Goal: Task Accomplishment & Management: Complete application form

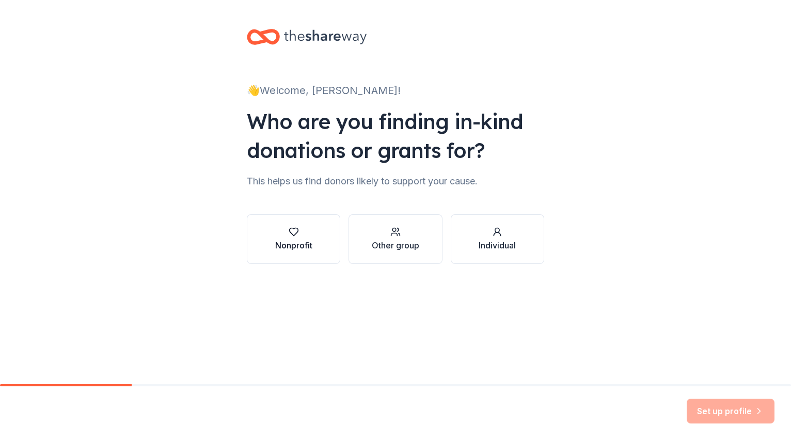
click at [290, 243] on div "Nonprofit" at bounding box center [293, 245] width 37 height 12
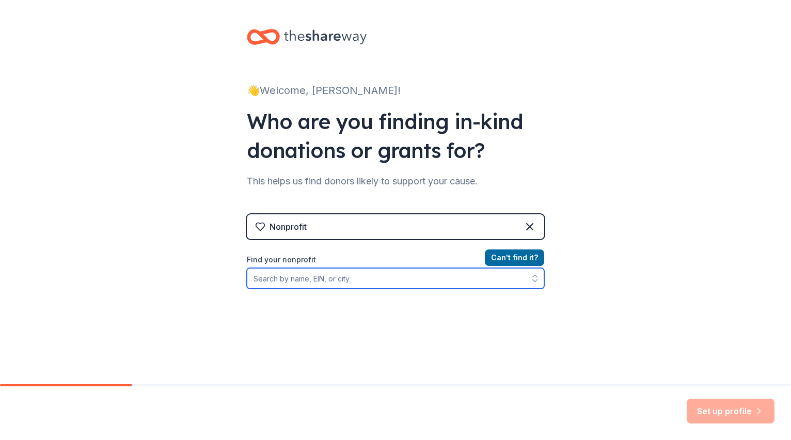
click at [307, 277] on input "Find your nonprofit" at bounding box center [396, 278] width 298 height 21
type input "83-"
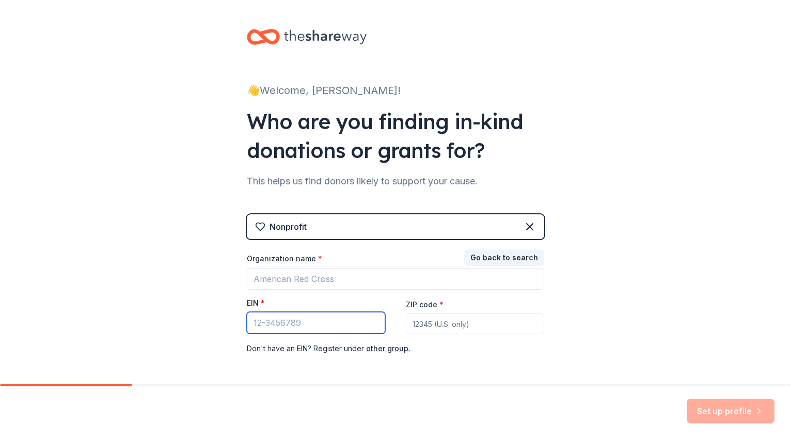
click at [256, 322] on input "EIN *" at bounding box center [316, 323] width 138 height 22
paste input "40-72118"
type input "40-72118"
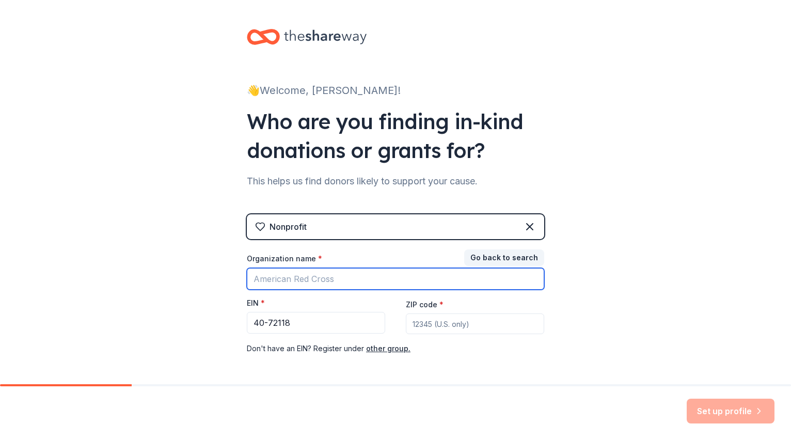
click at [284, 278] on input "Organization name *" at bounding box center [396, 279] width 298 height 22
type input "The BRAIN Foundation"
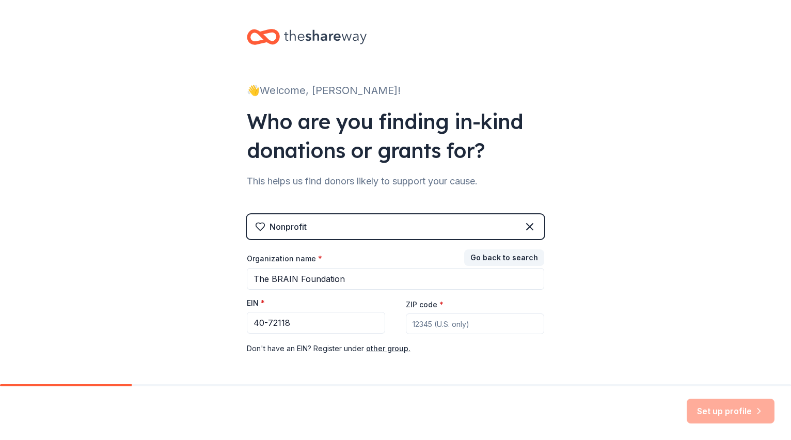
click at [419, 324] on input "ZIP code *" at bounding box center [475, 324] width 138 height 21
drag, startPoint x: 296, startPoint y: 323, endPoint x: 231, endPoint y: 323, distance: 64.6
click at [231, 323] on div "👋 Welcome, Mary! Who are you finding in-kind donations or grants for? This help…" at bounding box center [395, 212] width 331 height 425
paste input "text"
type input "40-72118"
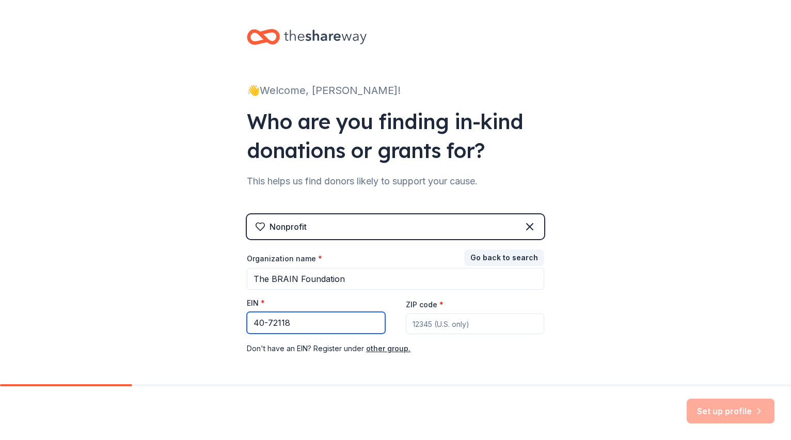
drag, startPoint x: 290, startPoint y: 318, endPoint x: 240, endPoint y: 318, distance: 50.6
click at [240, 318] on div "👋 Welcome, Mary! Who are you finding in-kind donations or grants for? This help…" at bounding box center [395, 212] width 331 height 425
click at [261, 325] on input "EIN *" at bounding box center [316, 323] width 138 height 22
paste input "83-4072118"
type input "83-4072118"
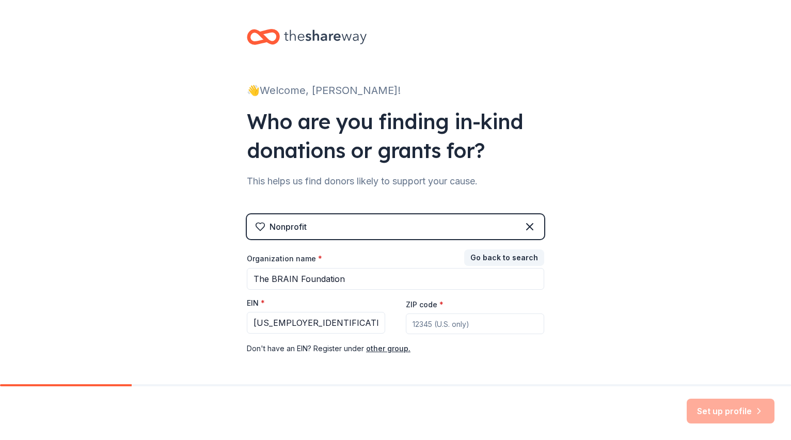
click at [424, 324] on input "ZIP code *" at bounding box center [475, 324] width 138 height 21
type input "94588"
click at [724, 415] on button "Set up profile" at bounding box center [731, 411] width 88 height 25
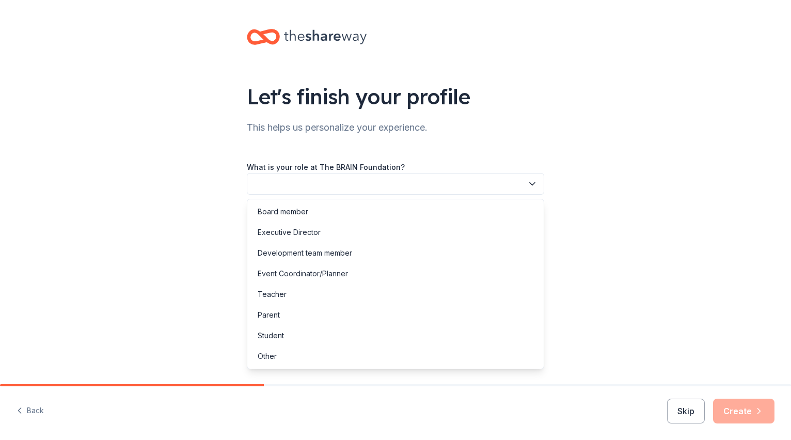
click at [329, 184] on button "button" at bounding box center [396, 184] width 298 height 22
click at [318, 252] on div "Development team member" at bounding box center [305, 253] width 95 height 12
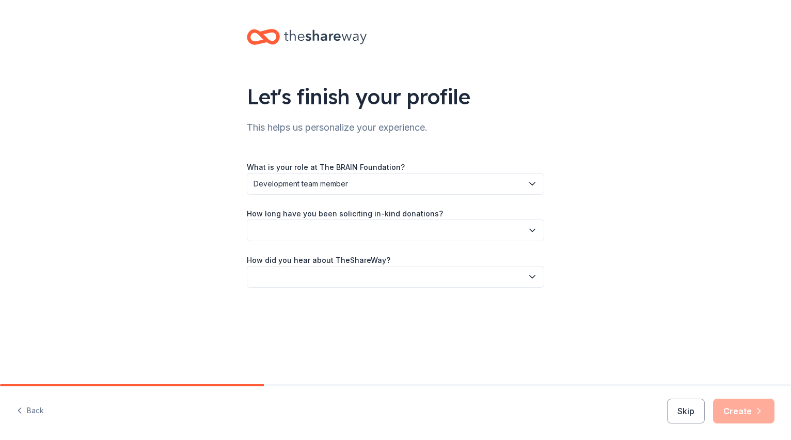
click at [310, 229] on button "button" at bounding box center [396, 231] width 298 height 22
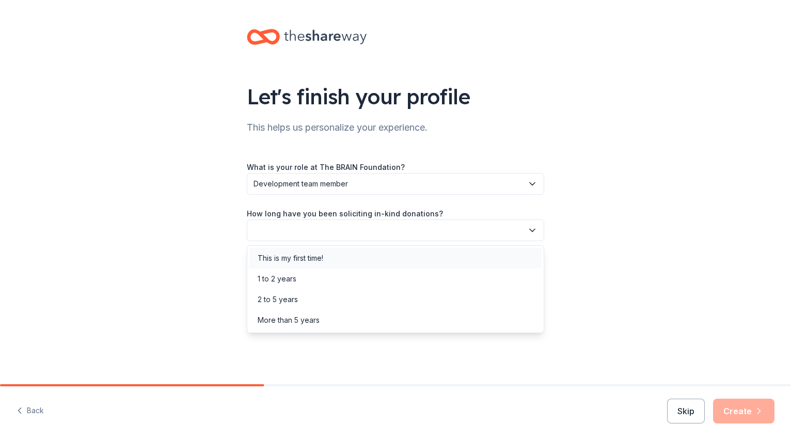
click at [298, 258] on div "This is my first time!" at bounding box center [291, 258] width 66 height 12
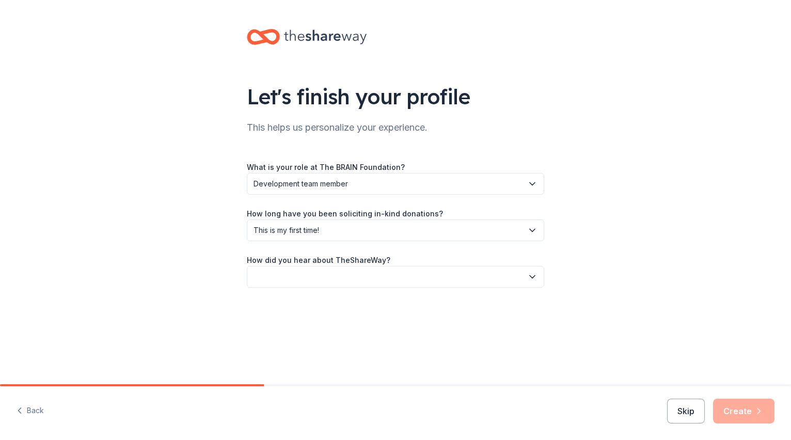
click at [288, 276] on button "button" at bounding box center [396, 277] width 298 height 22
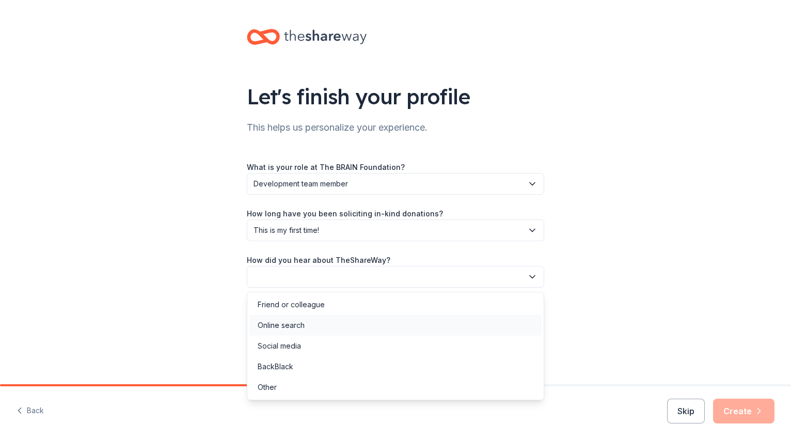
click at [292, 321] on div "Online search" at bounding box center [281, 325] width 47 height 12
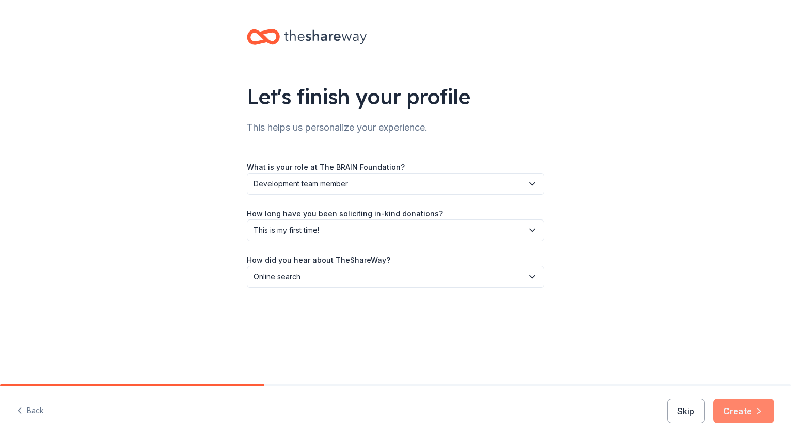
click at [744, 410] on button "Create" at bounding box center [743, 411] width 61 height 25
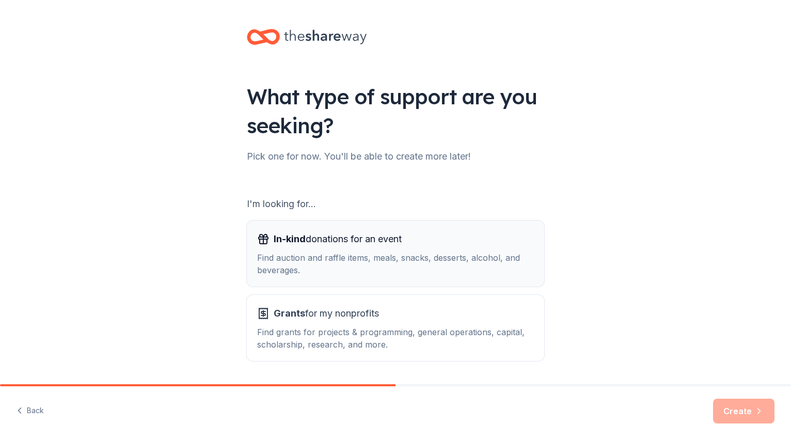
click at [338, 257] on div "Find auction and raffle items, meals, snacks, desserts, alcohol, and beverages." at bounding box center [395, 264] width 277 height 25
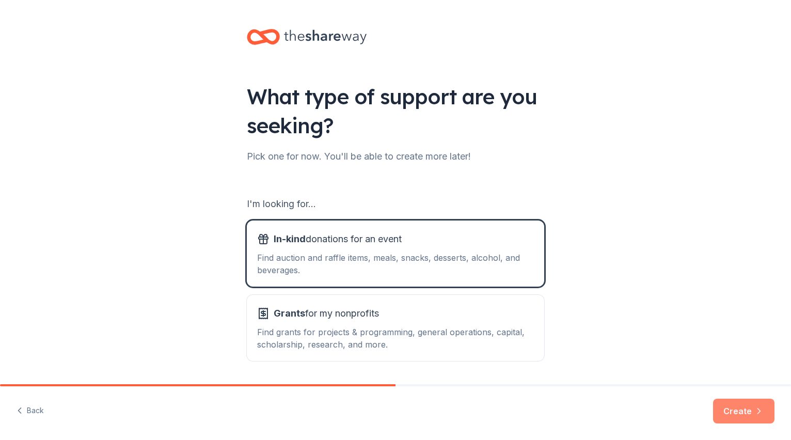
click at [740, 414] on button "Create" at bounding box center [743, 411] width 61 height 25
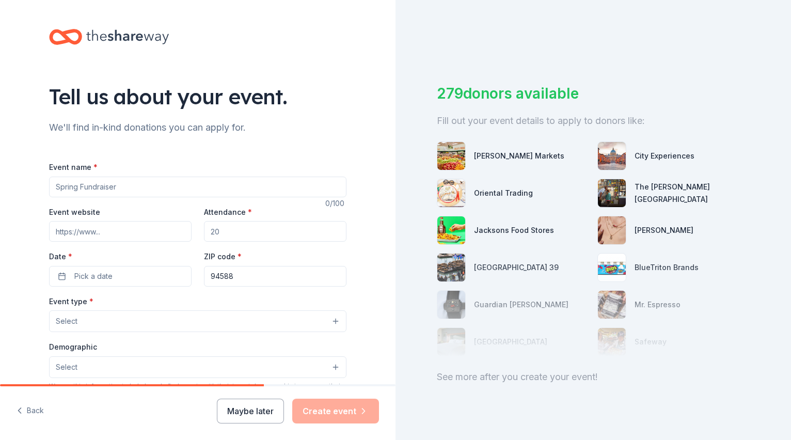
click at [115, 190] on input "Event name *" at bounding box center [198, 187] width 298 height 21
type input "Farm to Table(aux) Benefiting The BRAIN Foundation: A Science Spectacular"
click at [87, 232] on input "Event website" at bounding box center [120, 231] width 143 height 21
click at [115, 233] on input "Event website" at bounding box center [120, 231] width 143 height 21
paste input "https://brainfoundation.org/science-spectacular-gala/"
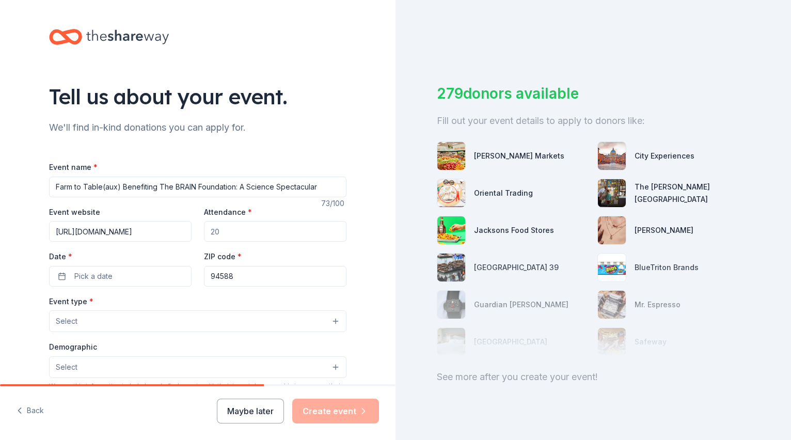
scroll to position [0, 55]
type input "https://brainfoundation.org/science-spectacular-gala/"
click at [225, 231] on input "Attendance *" at bounding box center [275, 231] width 143 height 21
type input "250"
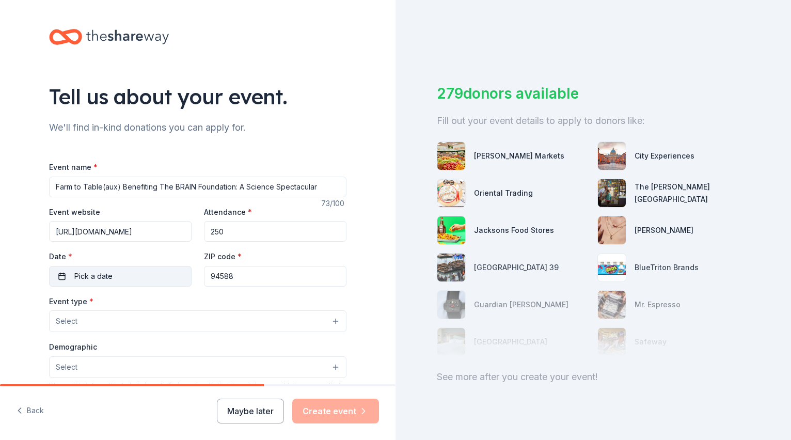
click at [125, 275] on button "Pick a date" at bounding box center [120, 276] width 143 height 21
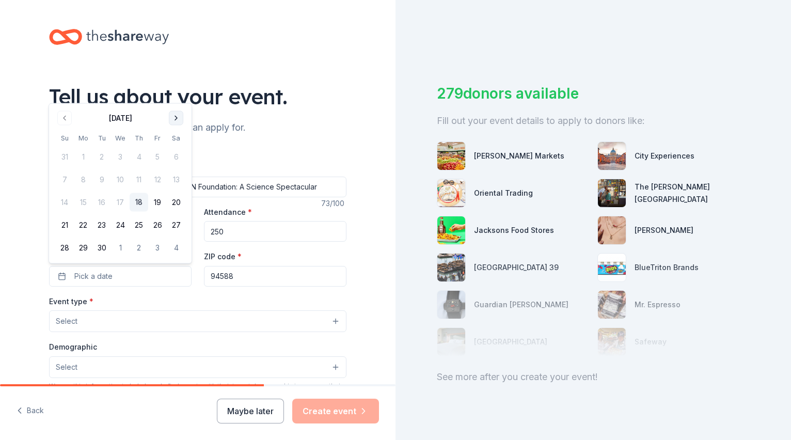
click at [177, 117] on button "Go to next month" at bounding box center [176, 118] width 14 height 14
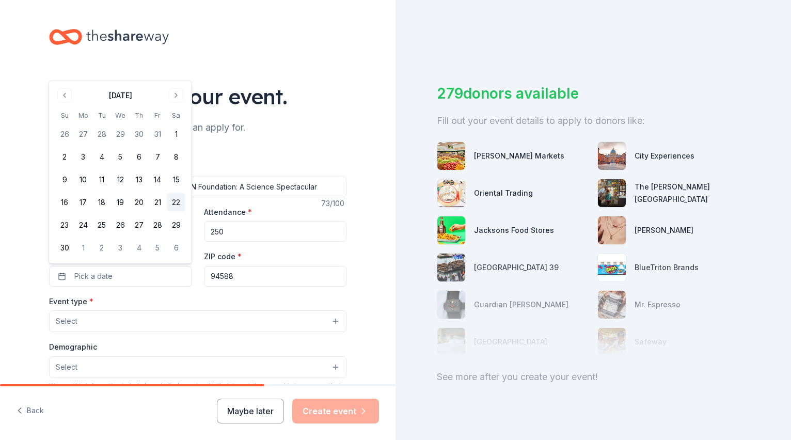
click at [177, 204] on button "22" at bounding box center [176, 202] width 19 height 19
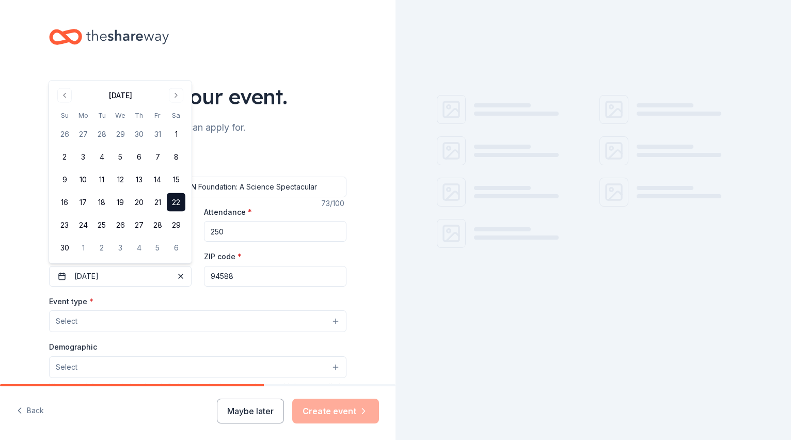
click at [232, 280] on input "94588" at bounding box center [275, 276] width 143 height 21
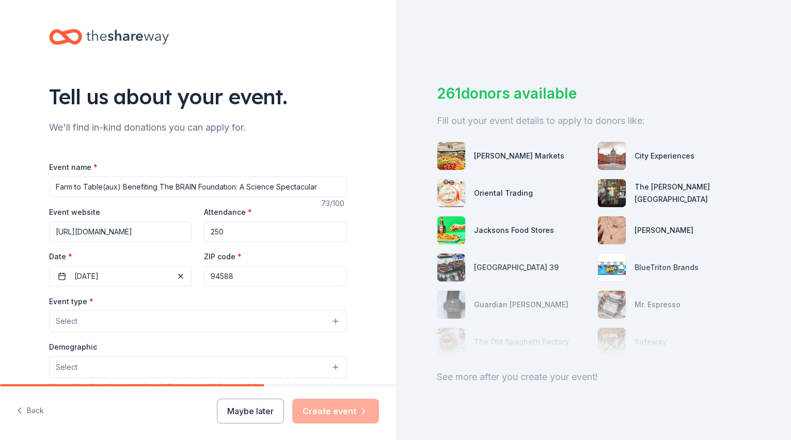
click at [102, 321] on button "Select" at bounding box center [198, 321] width 298 height 22
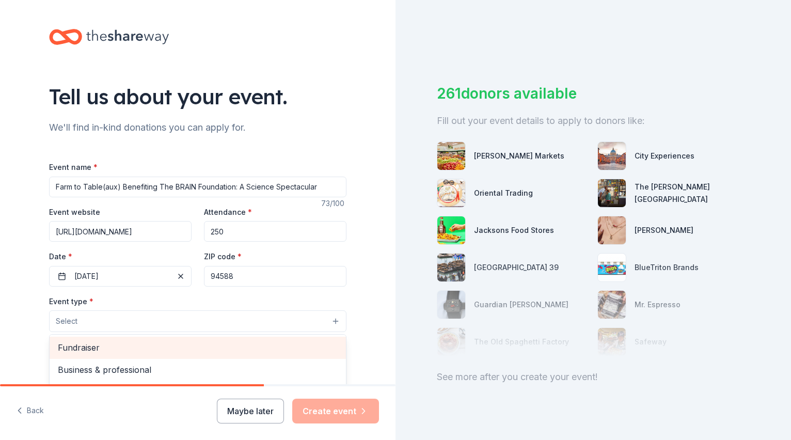
click at [91, 349] on span "Fundraiser" at bounding box center [198, 347] width 280 height 13
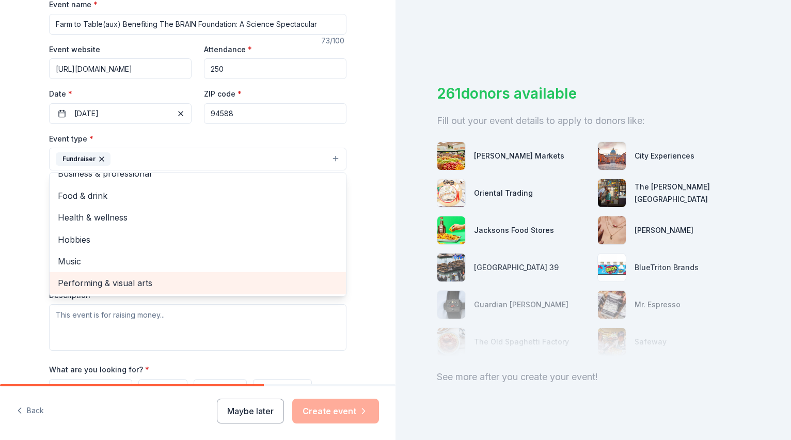
scroll to position [163, 0]
click at [45, 180] on div "Tell us about your event. We'll find in-kind donations you can apply for. Event…" at bounding box center [198, 181] width 331 height 689
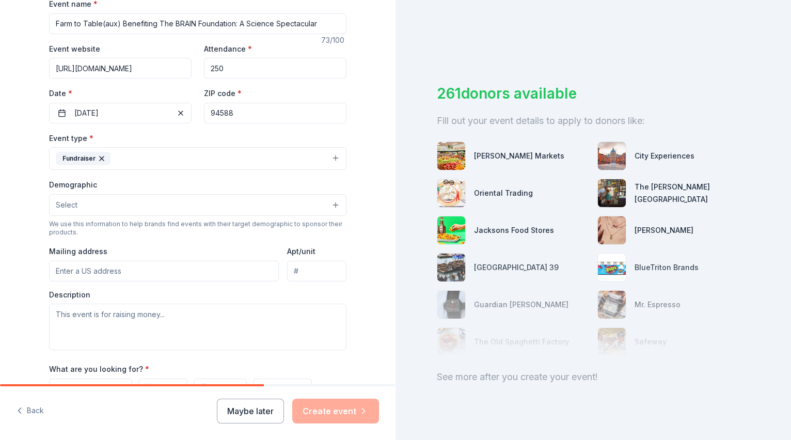
click at [108, 207] on button "Select" at bounding box center [198, 205] width 298 height 22
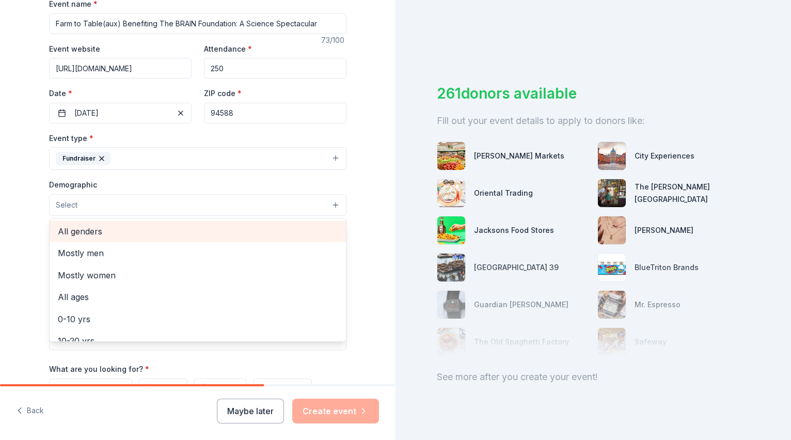
click at [94, 232] on span "All genders" at bounding box center [198, 231] width 280 height 13
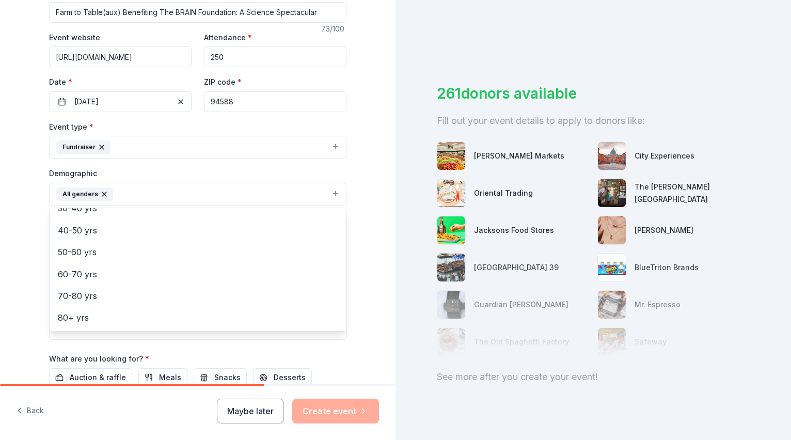
scroll to position [172, 0]
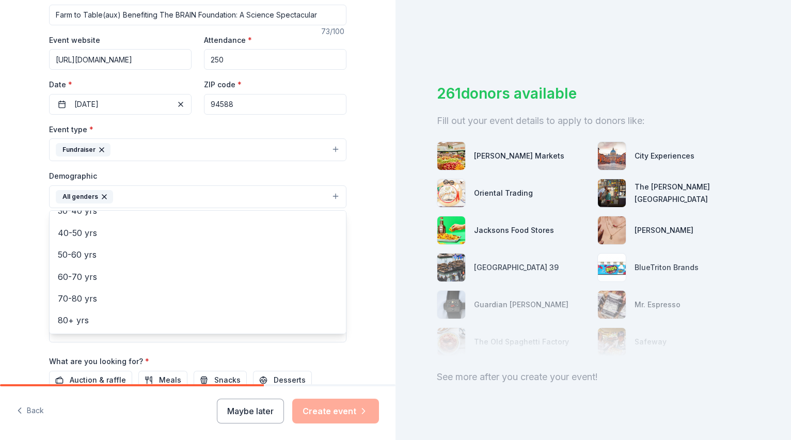
click at [33, 252] on div "Tell us about your event. We'll find in-kind donations you can apply for. Event…" at bounding box center [198, 173] width 331 height 690
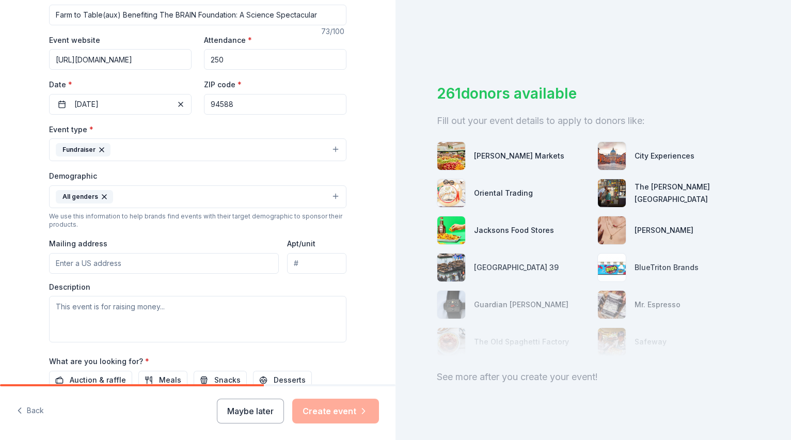
click at [338, 196] on button "All genders" at bounding box center [198, 196] width 298 height 23
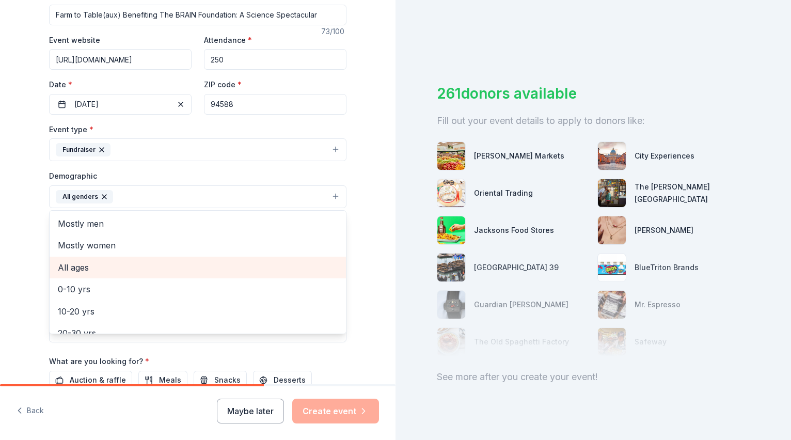
click at [82, 268] on span "All ages" at bounding box center [198, 267] width 280 height 13
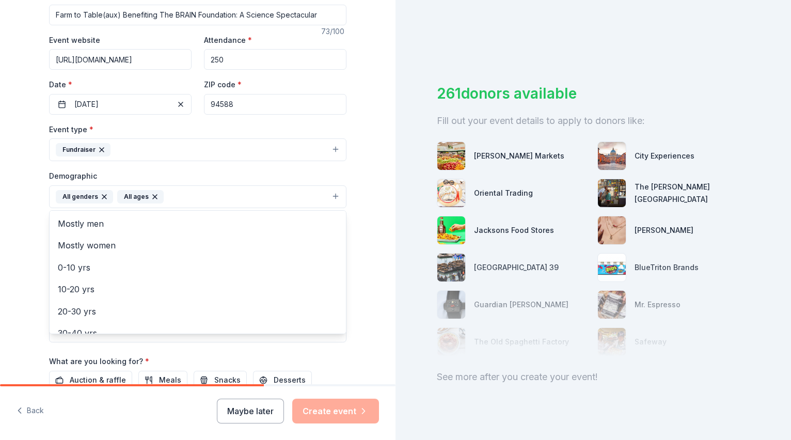
click at [27, 263] on div "Tell us about your event. We'll find in-kind donations you can apply for. Event…" at bounding box center [198, 173] width 396 height 690
click at [337, 195] on button "All genders All ages" at bounding box center [198, 196] width 298 height 23
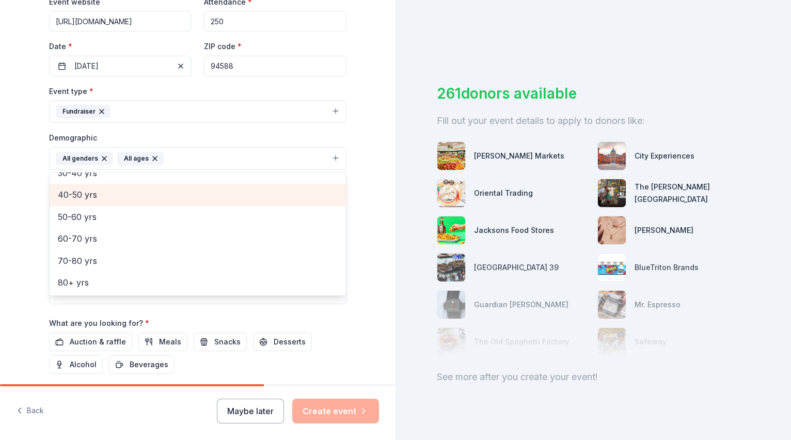
scroll to position [210, 0]
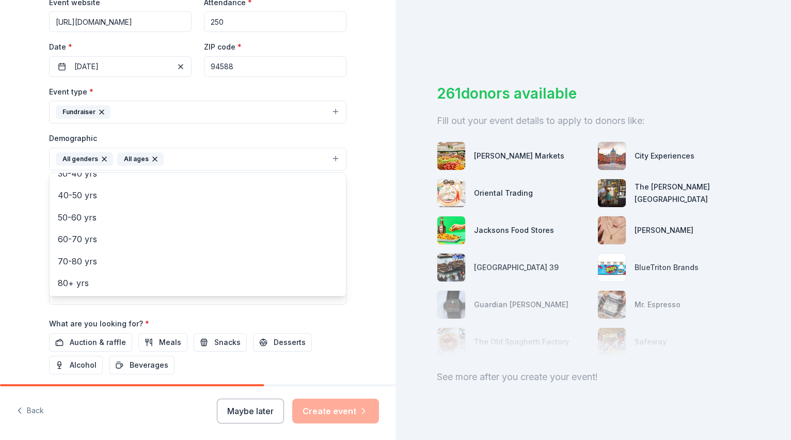
click at [10, 239] on div "Tell us about your event. We'll find in-kind donations you can apply for. Event…" at bounding box center [198, 135] width 396 height 690
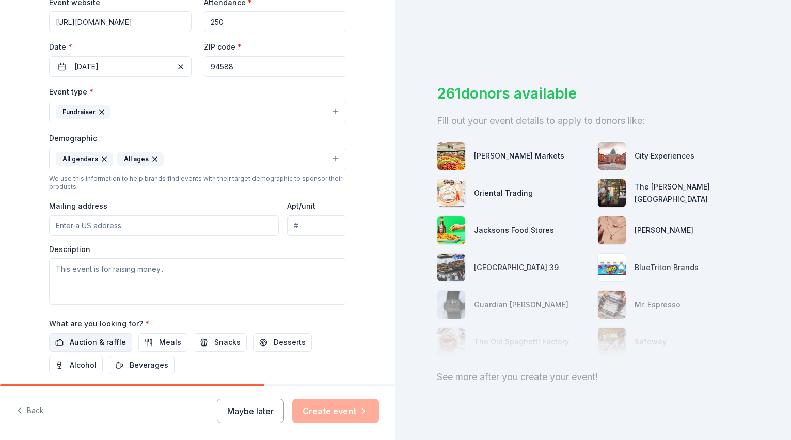
click at [97, 341] on span "Auction & raffle" at bounding box center [98, 342] width 56 height 12
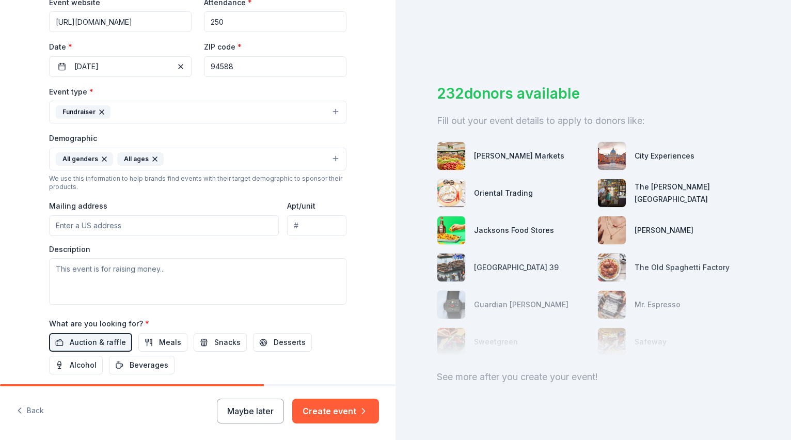
click at [89, 230] on input "Mailing address" at bounding box center [164, 225] width 230 height 21
click at [112, 226] on input "Mailing address" at bounding box center [164, 225] width 230 height 21
paste input "5912 Stoneridge Mall Road"
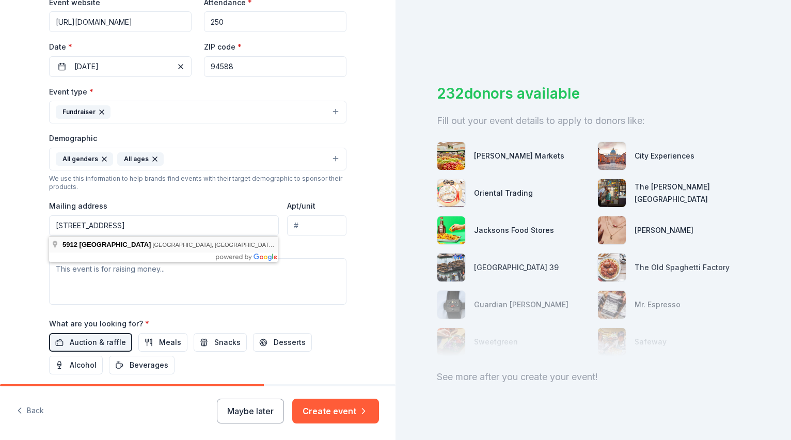
type input "5912 Stoneridge Mall Road, Pleasanton, CA, 94588"
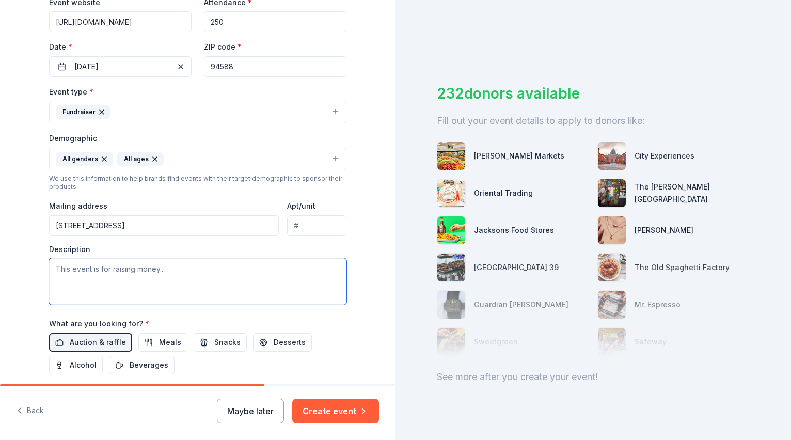
click at [114, 271] on textarea at bounding box center [198, 281] width 298 height 46
type textarea "This is our first gala"
drag, startPoint x: 130, startPoint y: 270, endPoint x: 38, endPoint y: 270, distance: 92.0
click at [38, 270] on div "Tell us about your event. We'll find in-kind donations you can apply for. Event…" at bounding box center [198, 135] width 331 height 690
click at [176, 268] on textarea "Raise money to fund research that will translate" at bounding box center [198, 281] width 298 height 46
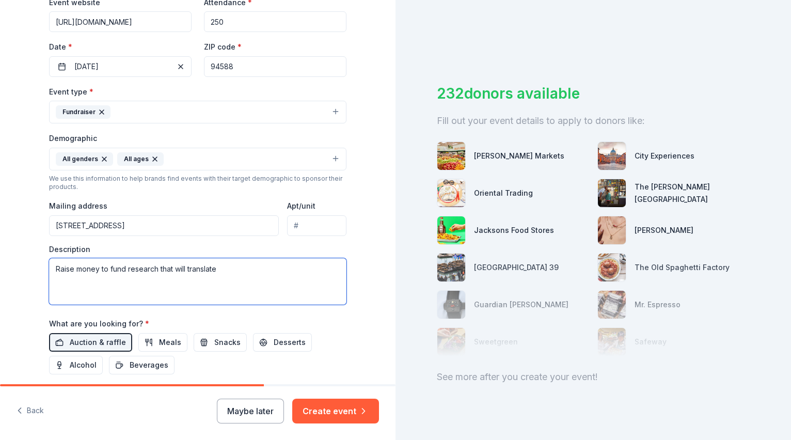
click at [176, 268] on textarea "Raise money to fund research that will translate" at bounding box center [198, 281] width 298 height 46
click at [202, 270] on textarea "Raise money to fund research that translate" at bounding box center [198, 281] width 298 height 46
click at [203, 283] on textarea "Raise money to fund research that translates to improved health, independence a…" at bounding box center [198, 281] width 298 height 46
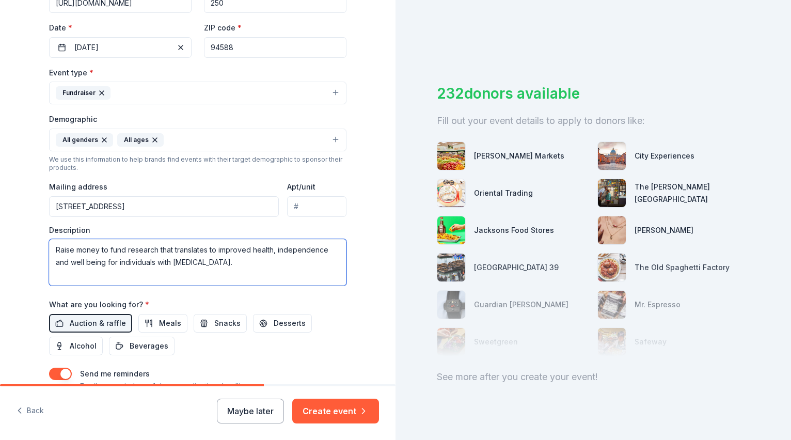
scroll to position [232, 0]
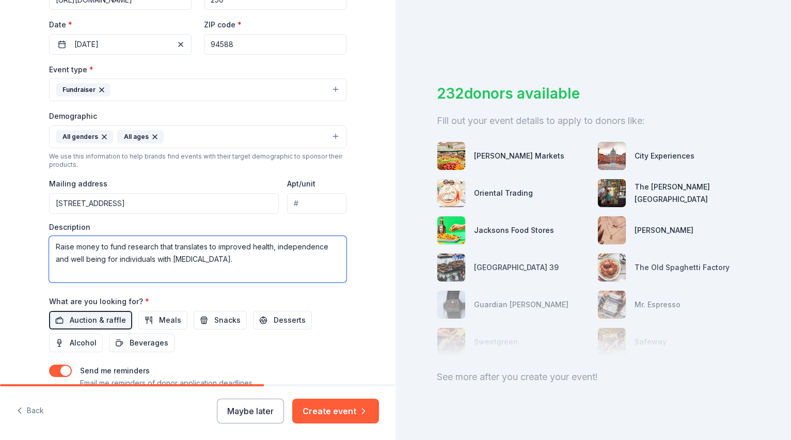
click at [218, 273] on textarea "Raise money to fund research that translates to improved health, independence a…" at bounding box center [198, 259] width 298 height 46
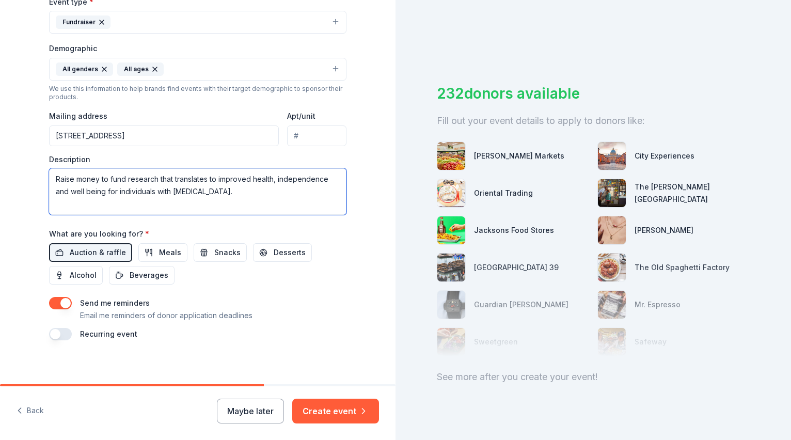
scroll to position [300, 0]
type textarea "Raise money to fund research that translates to improved health, independence a…"
click at [64, 334] on button "button" at bounding box center [60, 334] width 23 height 12
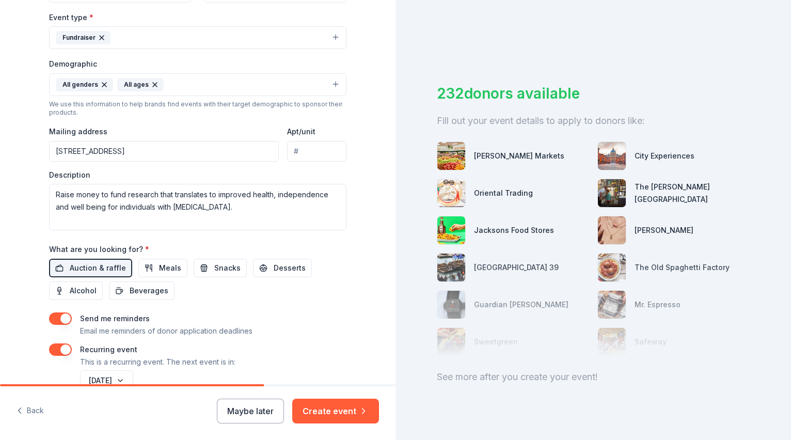
scroll to position [286, 0]
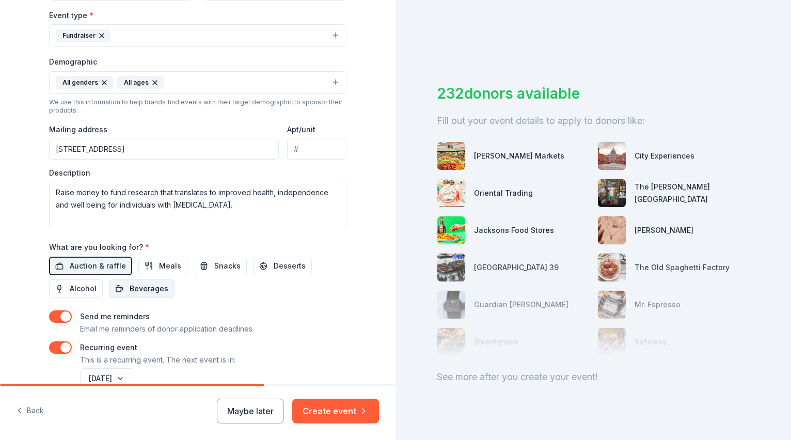
click at [149, 290] on span "Beverages" at bounding box center [149, 289] width 39 height 12
click at [275, 267] on span "Desserts" at bounding box center [290, 266] width 32 height 12
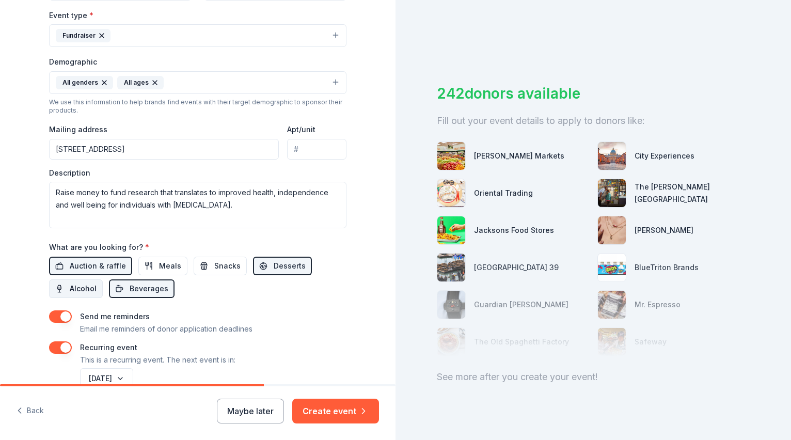
click at [87, 289] on span "Alcohol" at bounding box center [83, 289] width 27 height 12
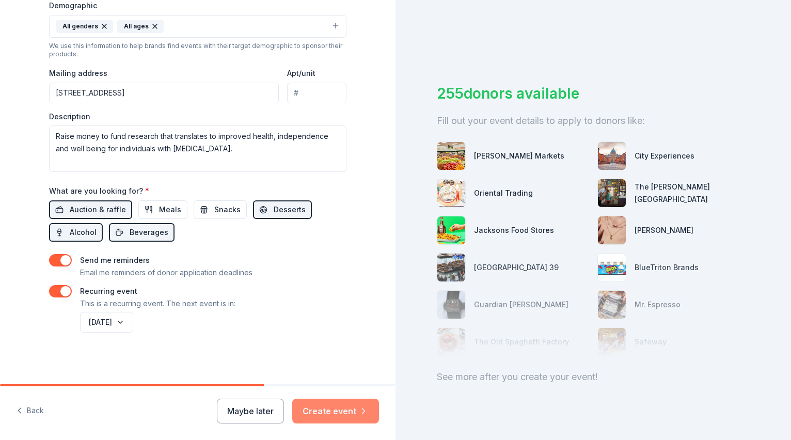
click at [338, 418] on button "Create event" at bounding box center [335, 411] width 87 height 25
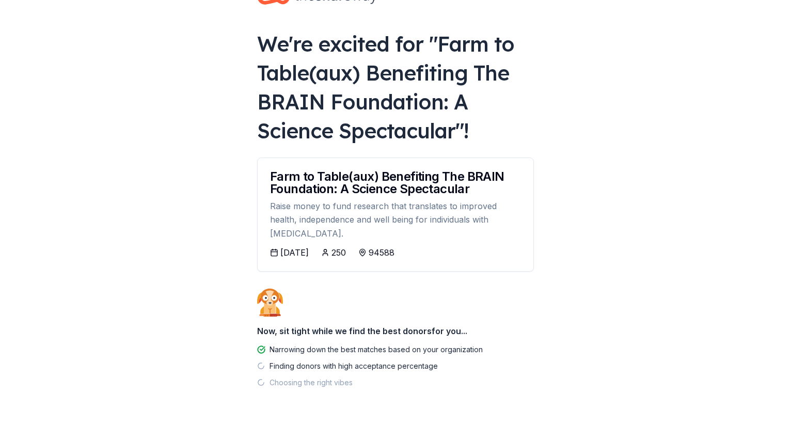
scroll to position [37, 0]
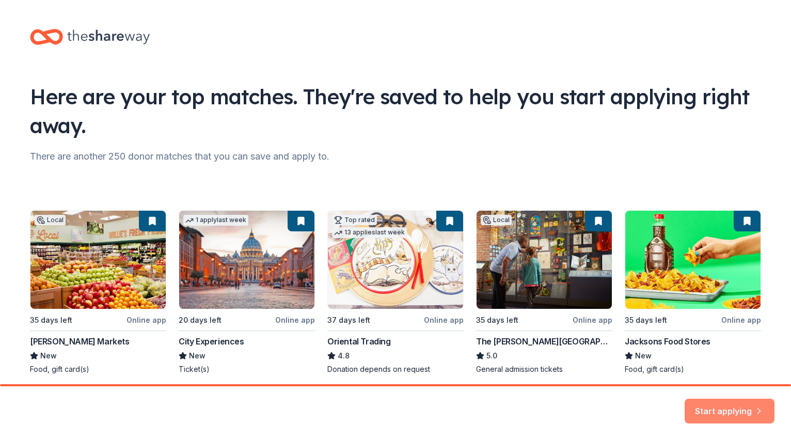
click at [735, 407] on button "Start applying" at bounding box center [730, 406] width 90 height 25
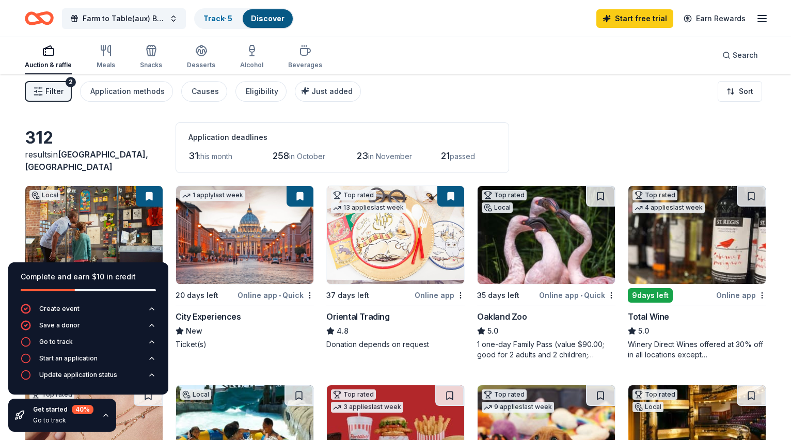
scroll to position [6, 0]
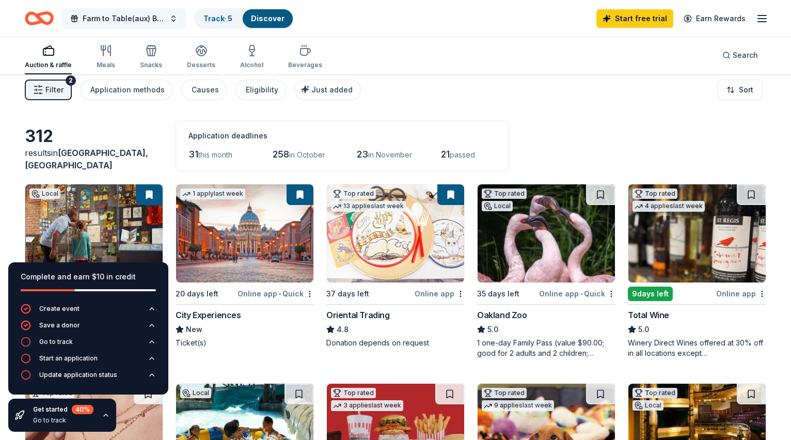
click at [175, 17] on button "Farm to Table(aux) Benefiting The BRAIN Foundation: A Science Spectacular" at bounding box center [124, 18] width 124 height 21
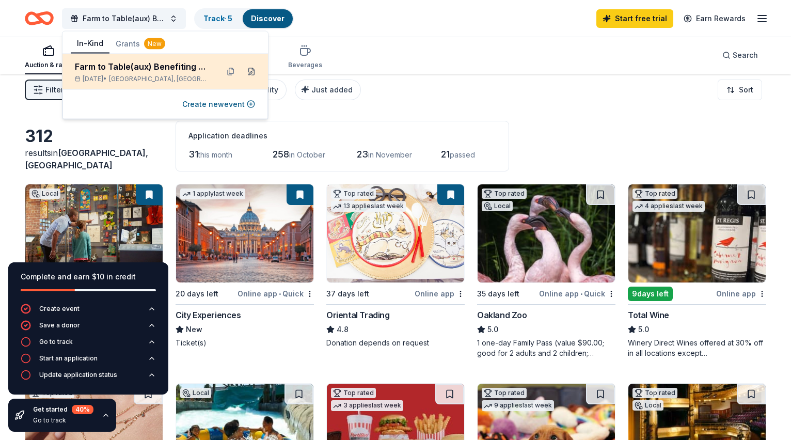
click at [252, 72] on button at bounding box center [251, 72] width 17 height 17
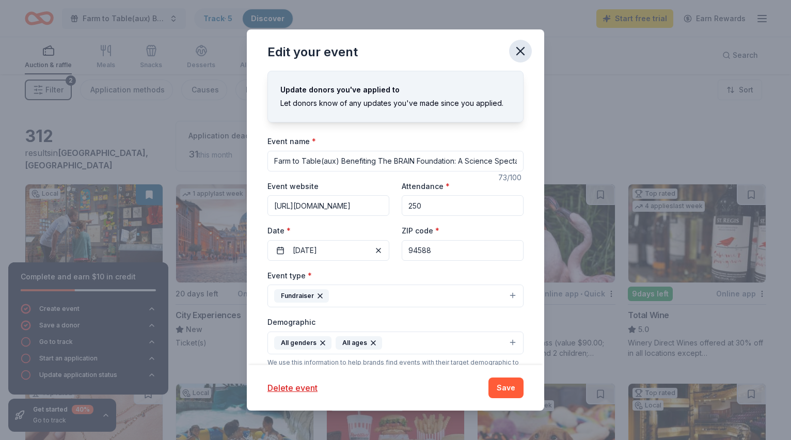
click at [522, 51] on icon "button" at bounding box center [521, 51] width 14 height 14
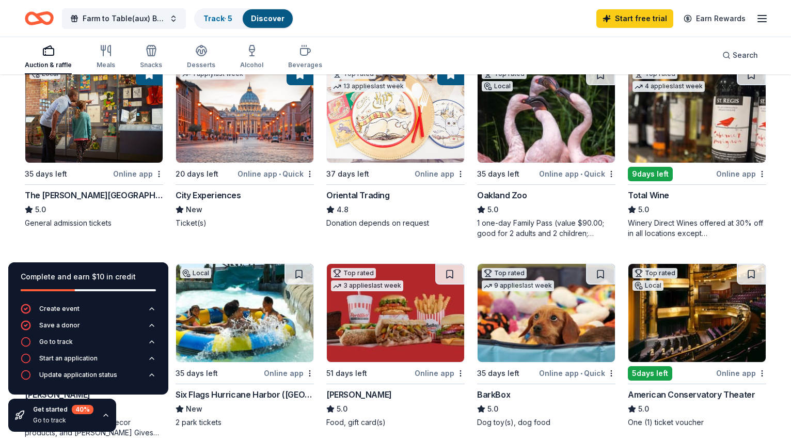
scroll to position [134, 0]
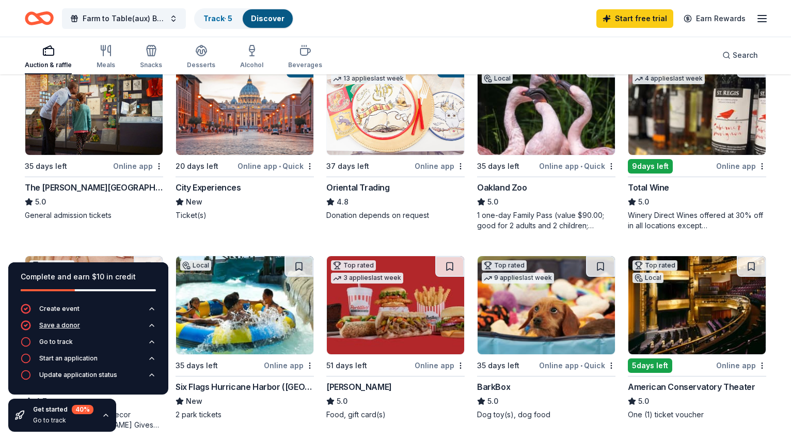
click at [153, 324] on icon "button" at bounding box center [152, 325] width 8 height 8
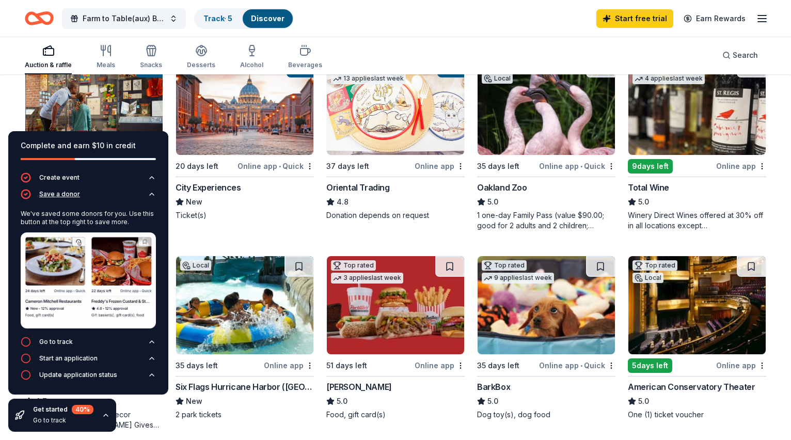
click at [151, 193] on icon "button" at bounding box center [152, 194] width 4 height 2
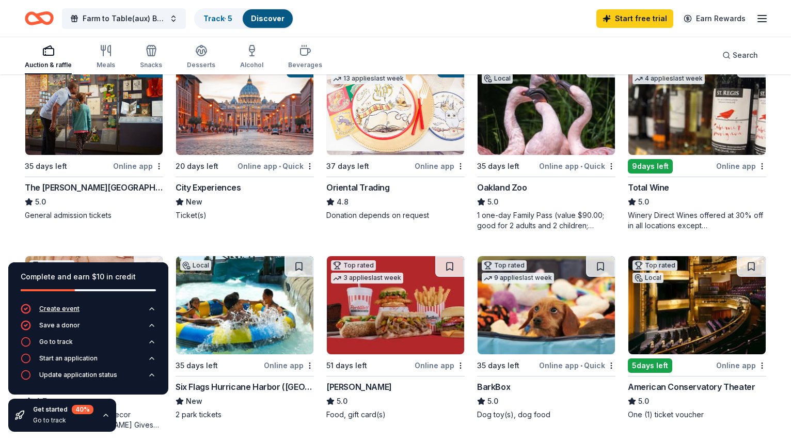
click at [152, 308] on icon "button" at bounding box center [152, 309] width 8 height 8
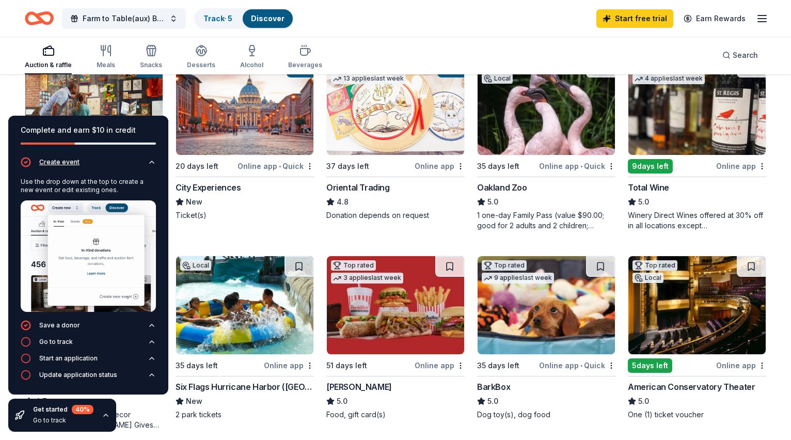
click at [151, 162] on icon "button" at bounding box center [152, 162] width 4 height 2
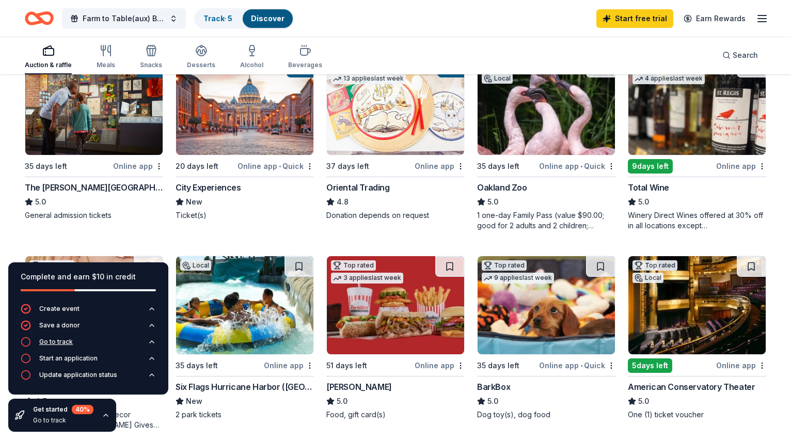
click at [151, 343] on icon "button" at bounding box center [152, 342] width 8 height 8
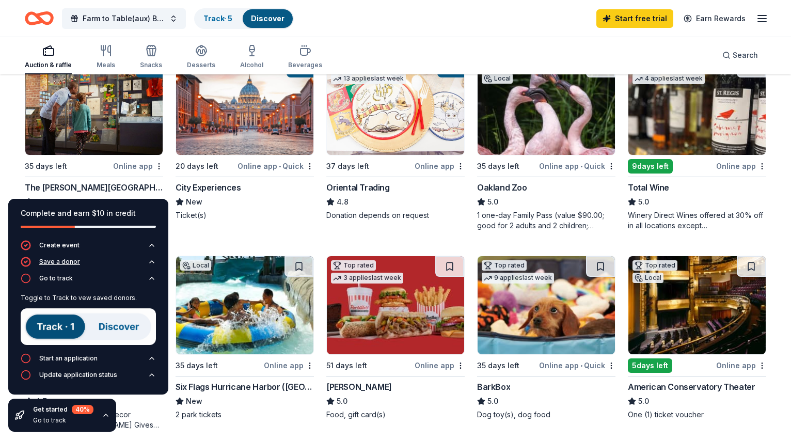
scroll to position [135, 0]
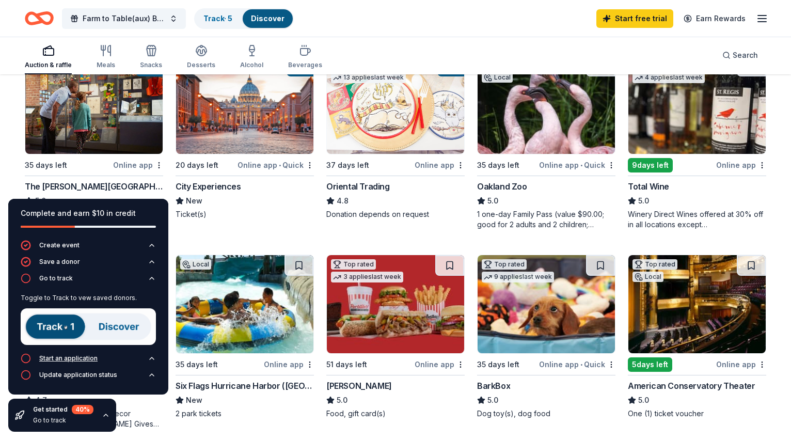
click at [151, 358] on icon "button" at bounding box center [152, 358] width 8 height 8
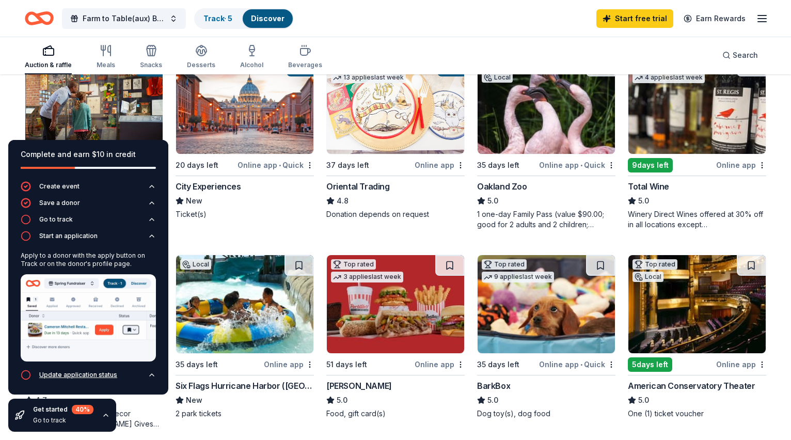
click at [150, 375] on icon "button" at bounding box center [152, 375] width 4 height 2
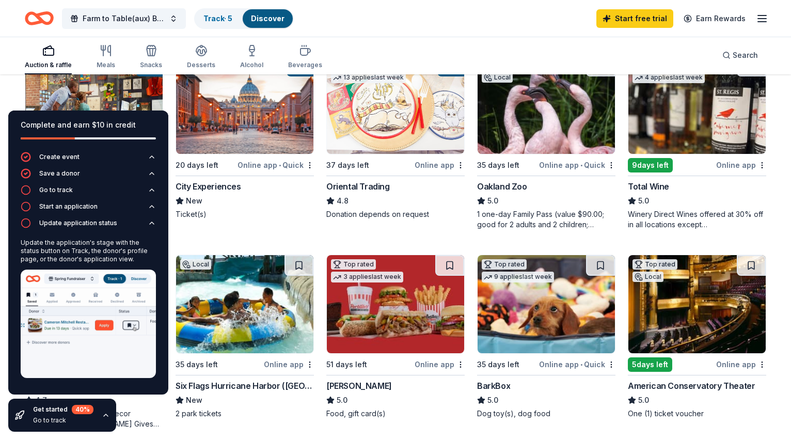
click at [174, 233] on div "Complete and earn $10 in credit Create event Save a donor Go to track Start an …" at bounding box center [88, 271] width 177 height 338
click at [169, 237] on div "Complete and earn $10 in credit Create event Save a donor Go to track Start an …" at bounding box center [88, 271] width 177 height 338
click at [399, 24] on div "Farm to Table(aux) Benefiting The BRAIN Foundation: A Science Spectacular Track…" at bounding box center [396, 18] width 742 height 24
click at [151, 225] on icon "button" at bounding box center [152, 223] width 8 height 8
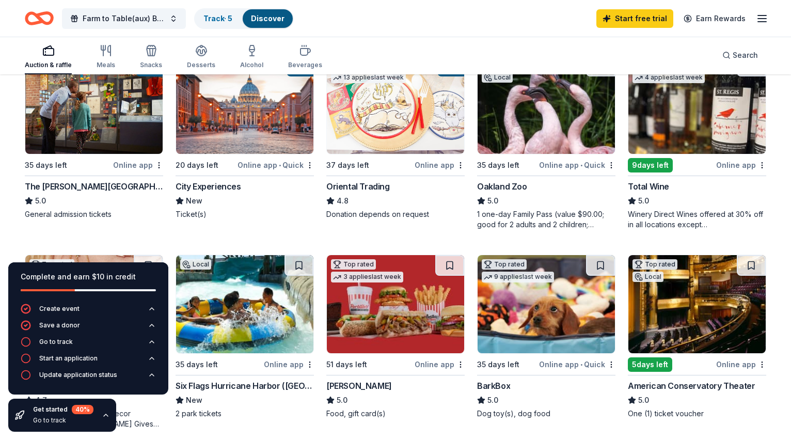
click at [51, 423] on div "Go to track" at bounding box center [63, 420] width 60 height 8
click at [70, 343] on div "Go to track" at bounding box center [56, 342] width 34 height 8
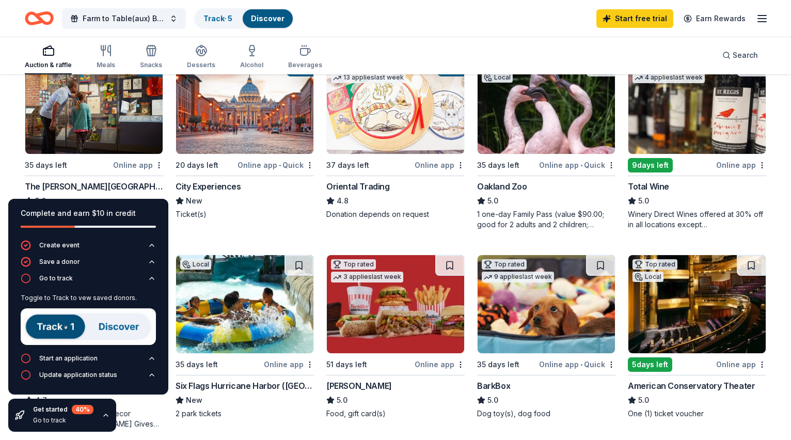
click at [45, 327] on img at bounding box center [88, 326] width 135 height 37
click at [220, 19] on link "Track · 5" at bounding box center [218, 18] width 29 height 9
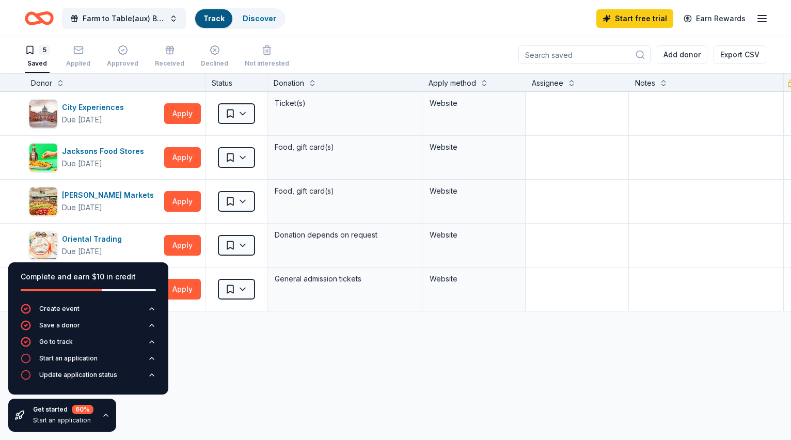
scroll to position [1, 0]
click at [235, 353] on div "City Experiences Due in 20 days Apply Saved Ticket(s) Website Jacksons Food Sto…" at bounding box center [404, 299] width 809 height 414
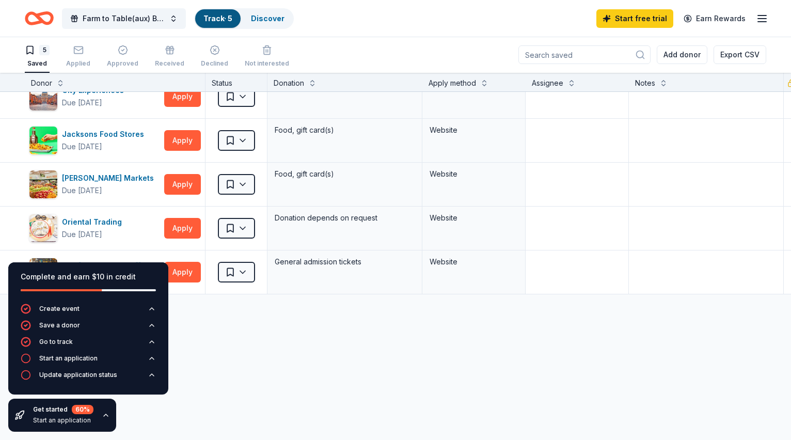
scroll to position [0, 0]
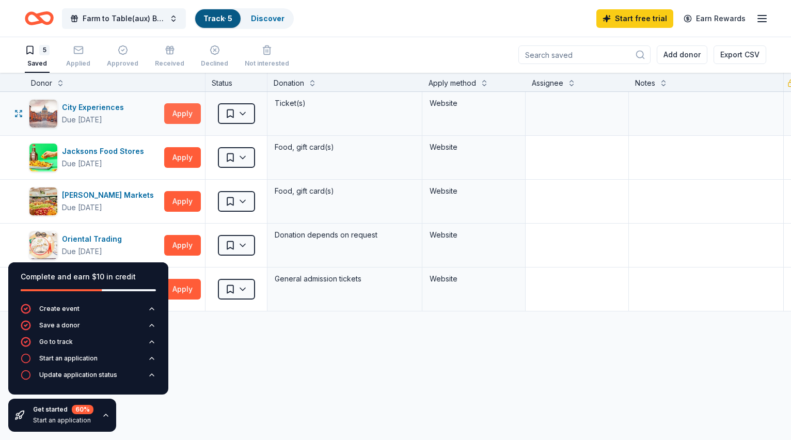
click at [184, 113] on button "Apply" at bounding box center [182, 113] width 37 height 21
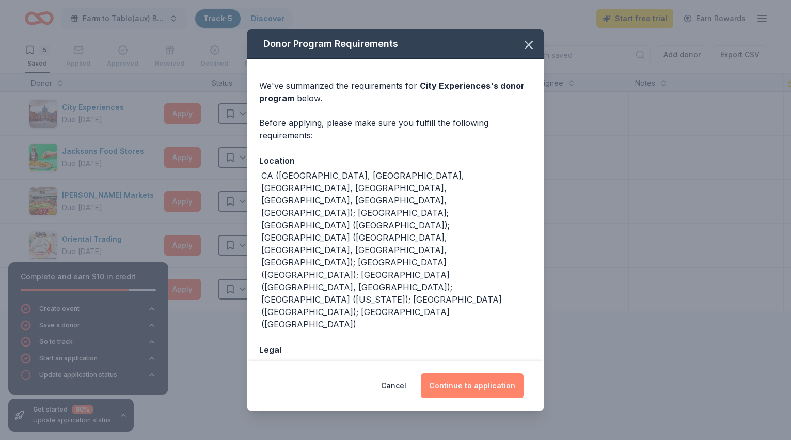
click at [480, 374] on button "Continue to application" at bounding box center [472, 386] width 103 height 25
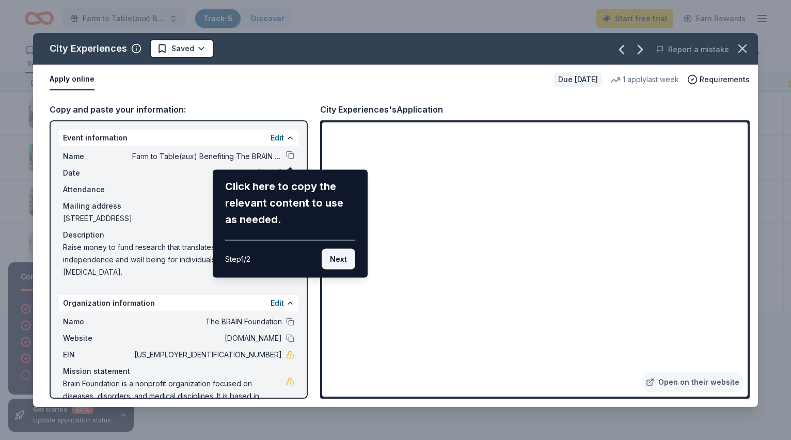
click at [336, 260] on button "Next" at bounding box center [339, 259] width 34 height 21
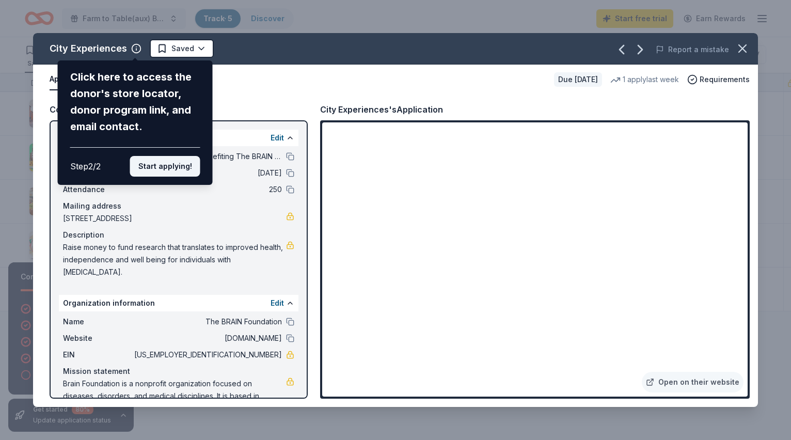
click at [164, 165] on button "Start applying!" at bounding box center [165, 166] width 70 height 21
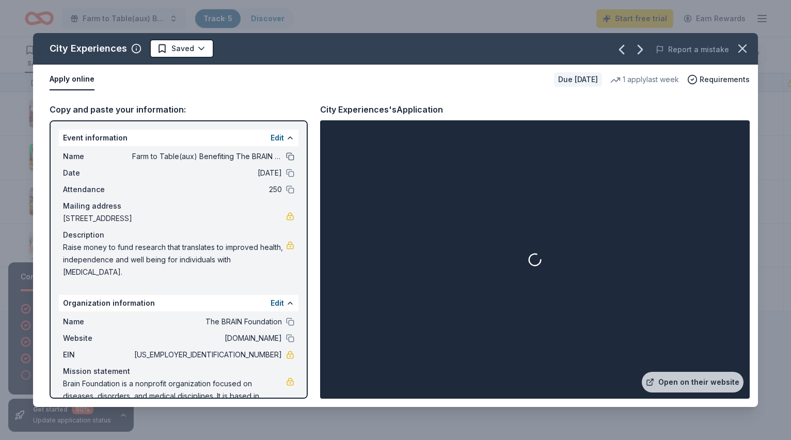
click at [291, 159] on button at bounding box center [290, 156] width 8 height 8
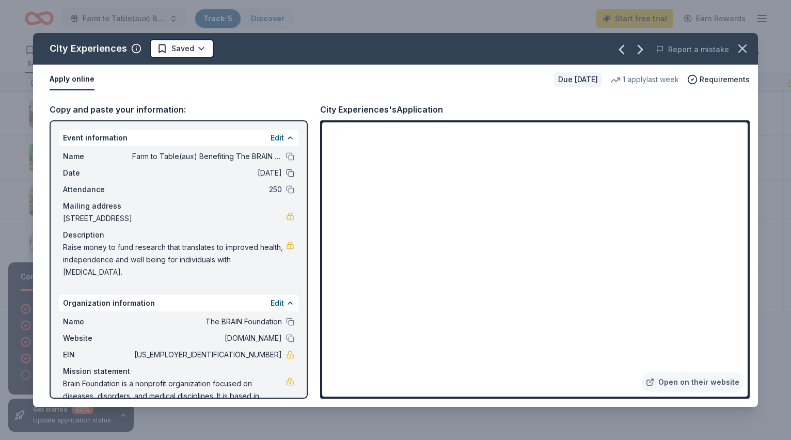
click at [292, 174] on button at bounding box center [290, 173] width 8 height 8
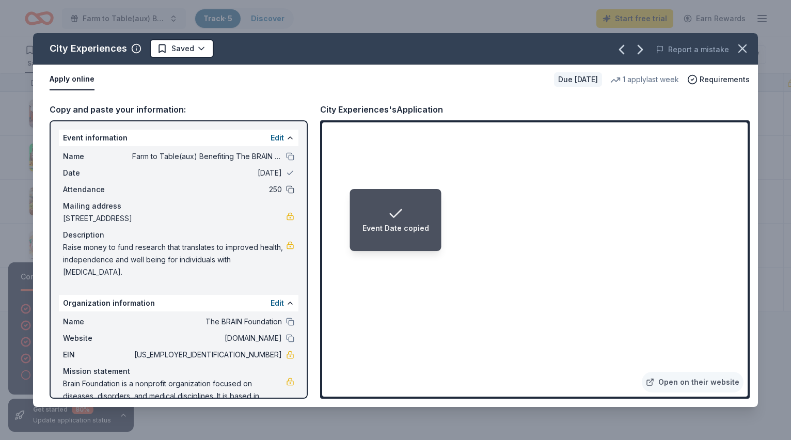
click at [291, 191] on button at bounding box center [290, 189] width 8 height 8
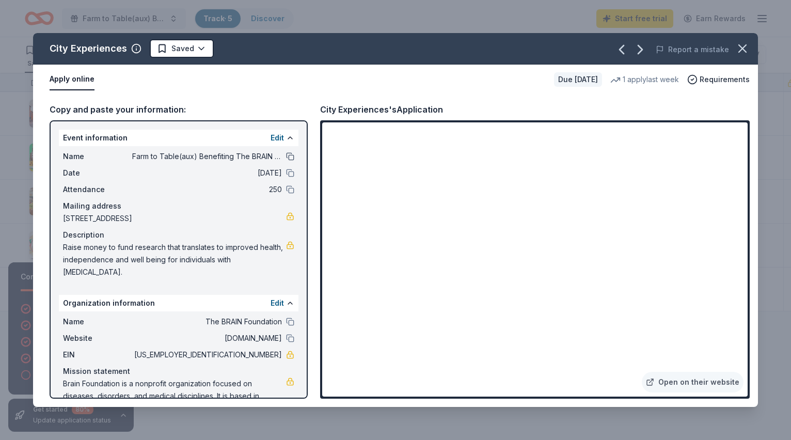
click at [289, 156] on button at bounding box center [290, 156] width 8 height 8
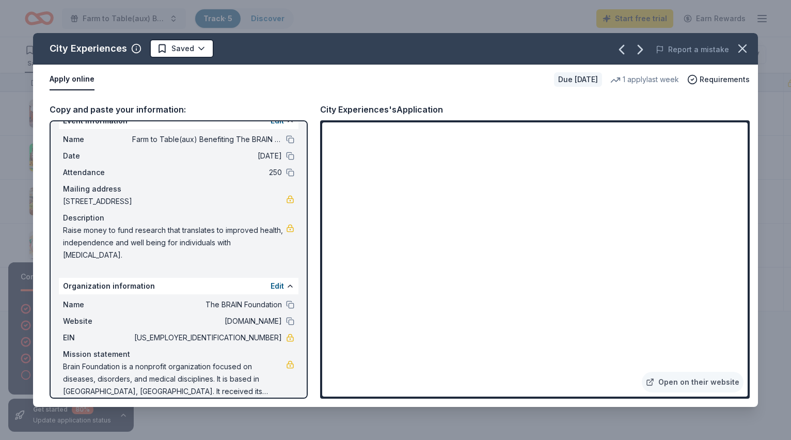
drag, startPoint x: 259, startPoint y: 243, endPoint x: 84, endPoint y: 222, distance: 176.9
click at [84, 222] on div "Description Raise money to fund research that translates to improved health, in…" at bounding box center [178, 237] width 231 height 50
click at [199, 48] on html "Farm to Table(aux) Benefiting The BRAIN Foundation: A Science Spectacular Track…" at bounding box center [395, 219] width 791 height 440
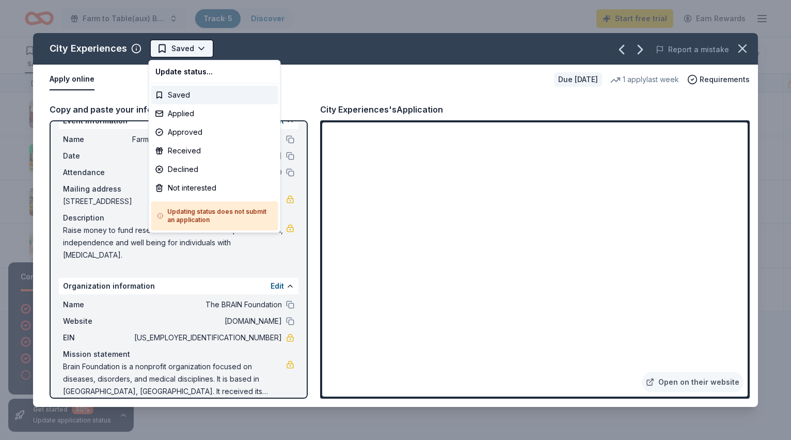
scroll to position [0, 0]
click at [178, 115] on div "Applied" at bounding box center [214, 113] width 127 height 19
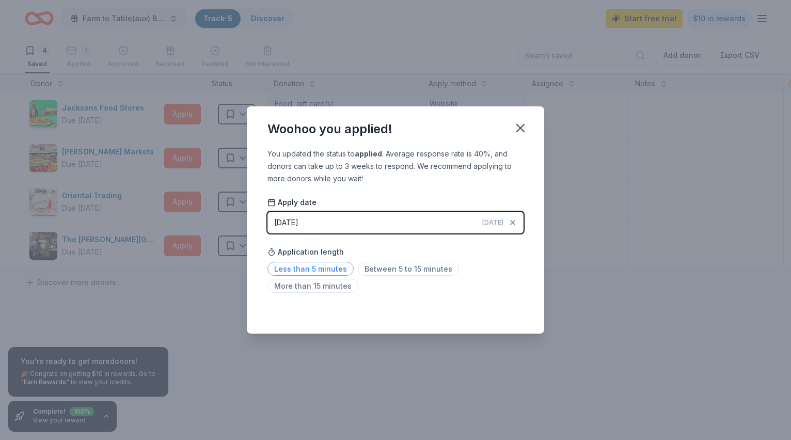
click at [315, 270] on span "Less than 5 minutes" at bounding box center [311, 269] width 86 height 14
click at [524, 129] on icon "button" at bounding box center [521, 128] width 14 height 14
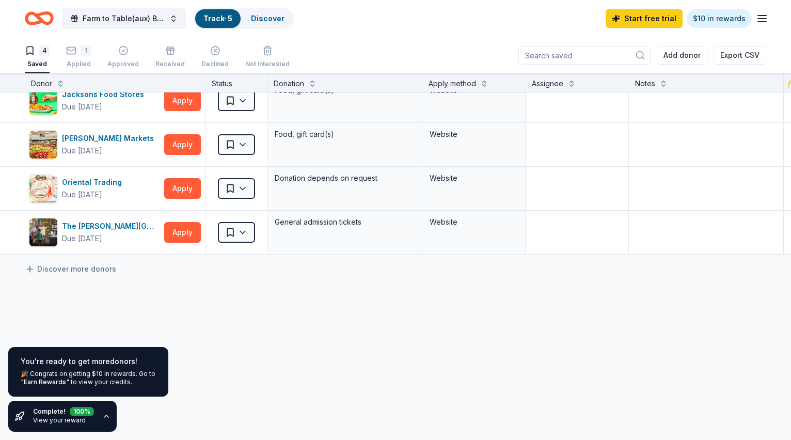
scroll to position [15, 0]
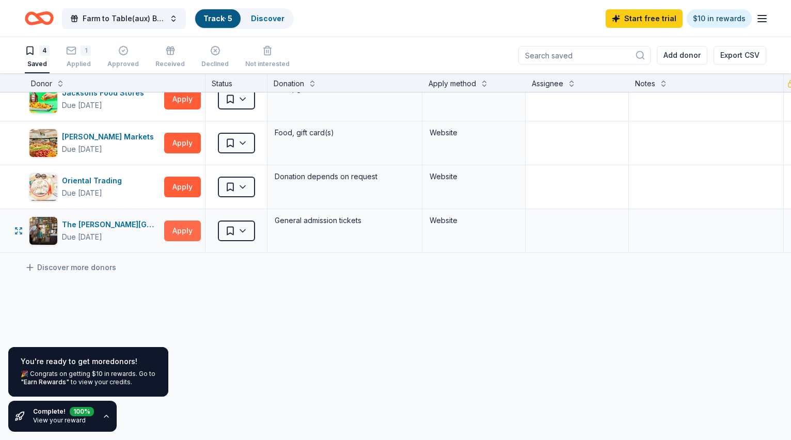
click at [191, 230] on button "Apply" at bounding box center [182, 231] width 37 height 21
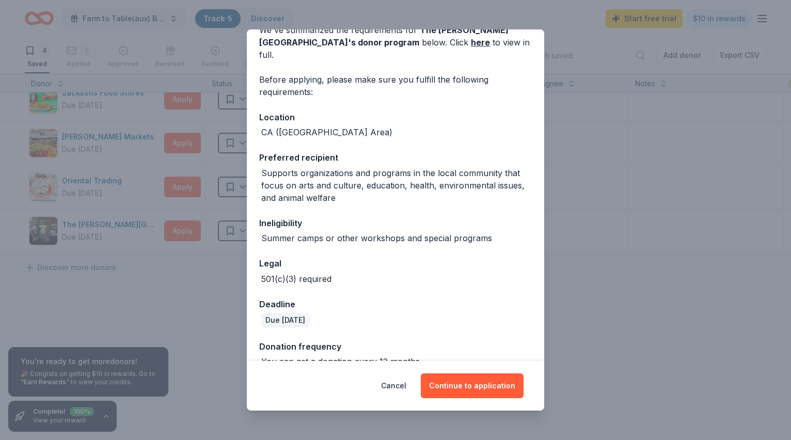
scroll to position [63, 0]
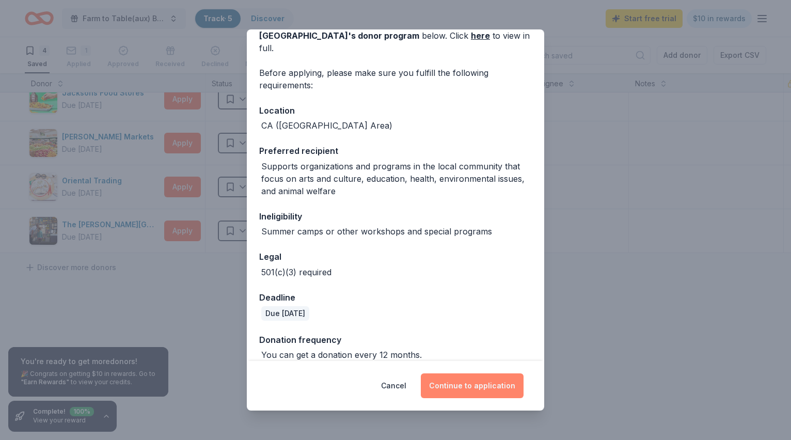
click at [480, 385] on button "Continue to application" at bounding box center [472, 386] width 103 height 25
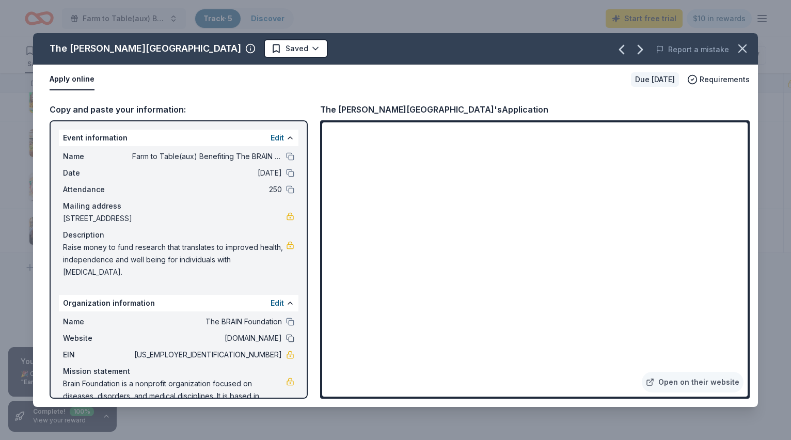
click at [291, 334] on button at bounding box center [290, 338] width 8 height 8
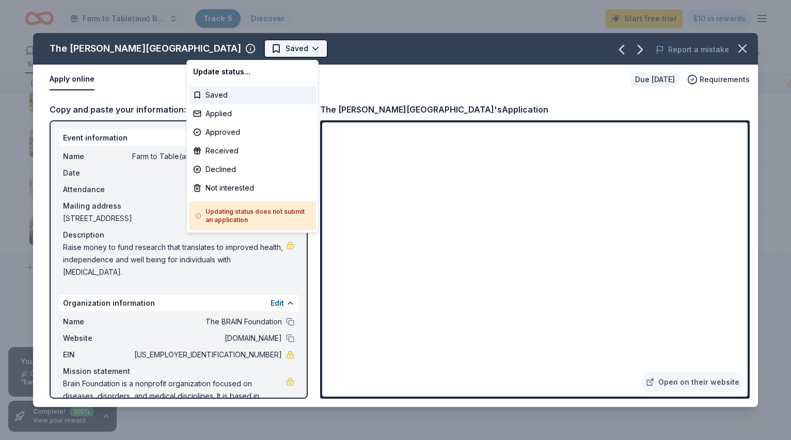
click at [234, 45] on html "Farm to Table(aux) Benefiting The BRAIN Foundation: A Science Spectacular Track…" at bounding box center [395, 220] width 791 height 440
click at [226, 111] on div "Applied" at bounding box center [252, 113] width 127 height 19
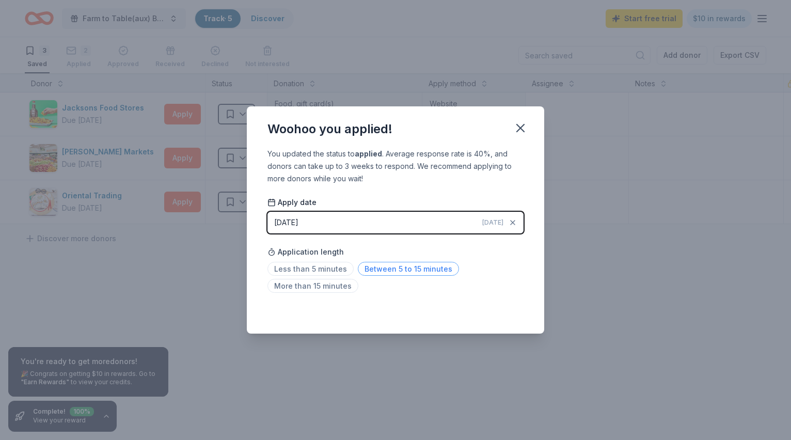
click at [393, 268] on span "Between 5 to 15 minutes" at bounding box center [408, 269] width 101 height 14
click at [519, 126] on icon "button" at bounding box center [520, 128] width 7 height 7
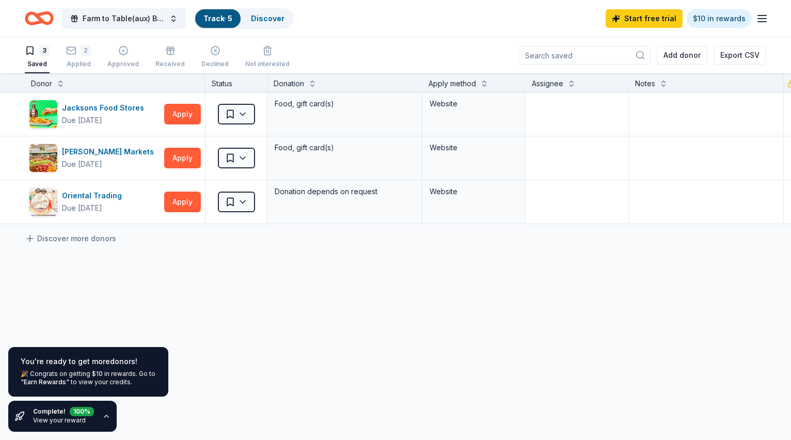
click at [222, 18] on link "Track · 5" at bounding box center [218, 18] width 29 height 9
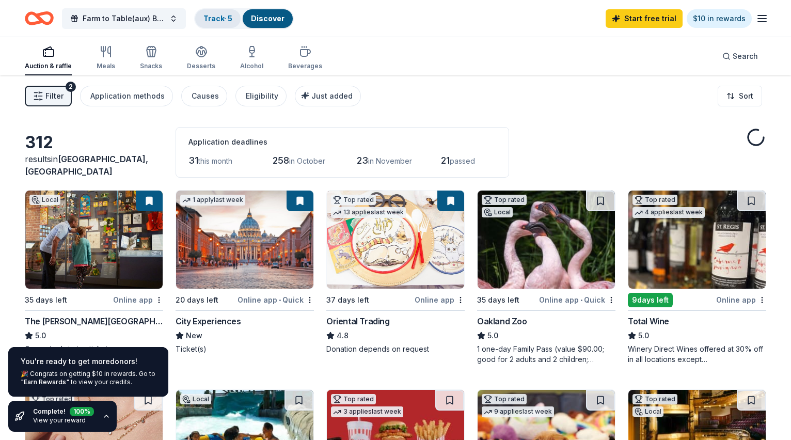
click at [215, 17] on link "Track · 5" at bounding box center [218, 18] width 29 height 9
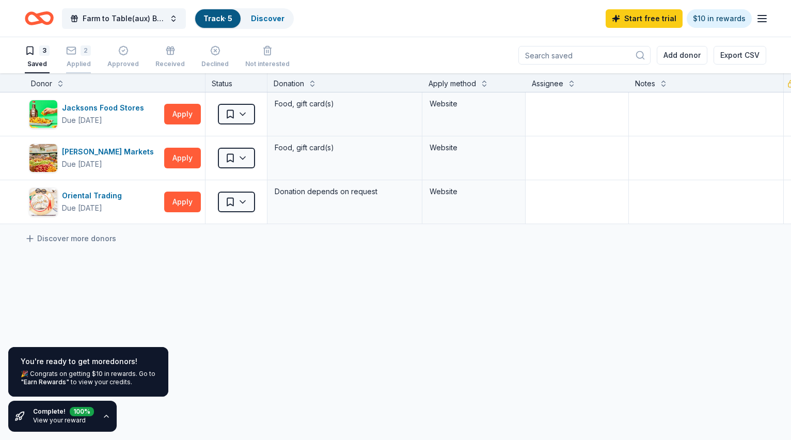
click at [74, 50] on icon "button" at bounding box center [71, 50] width 9 height 3
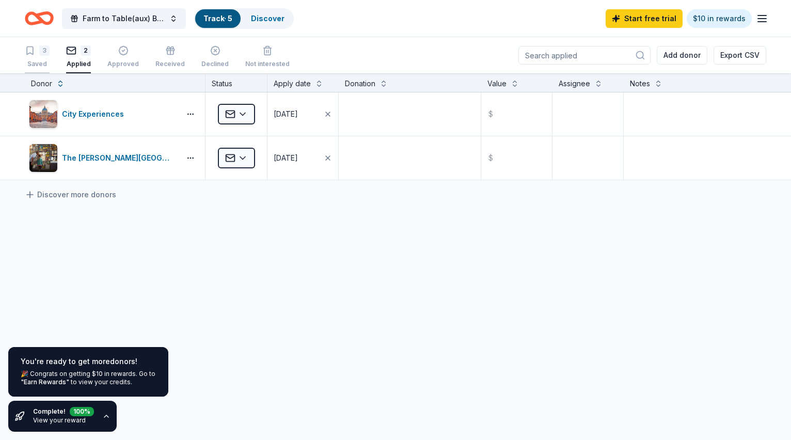
click at [40, 59] on div "3 Saved" at bounding box center [37, 56] width 25 height 23
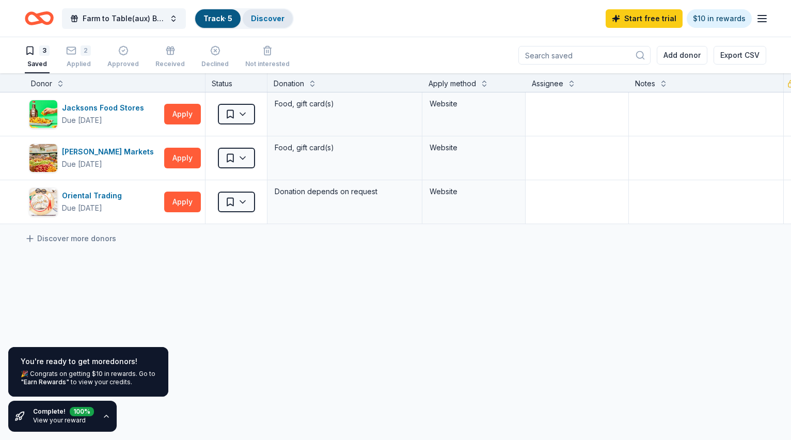
click at [262, 20] on link "Discover" at bounding box center [268, 18] width 34 height 9
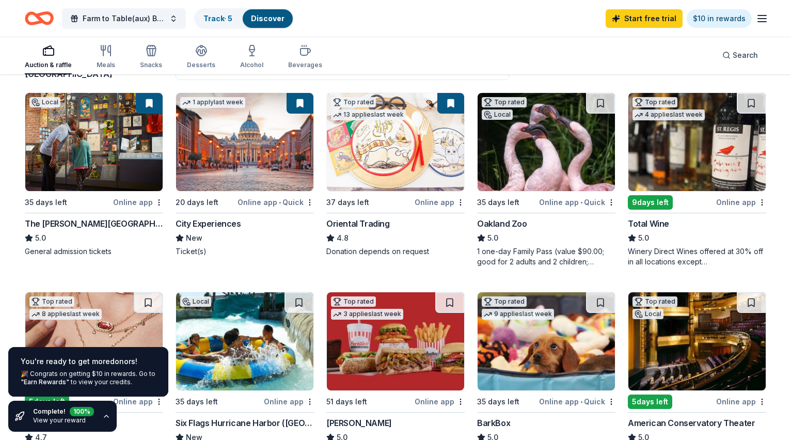
scroll to position [99, 0]
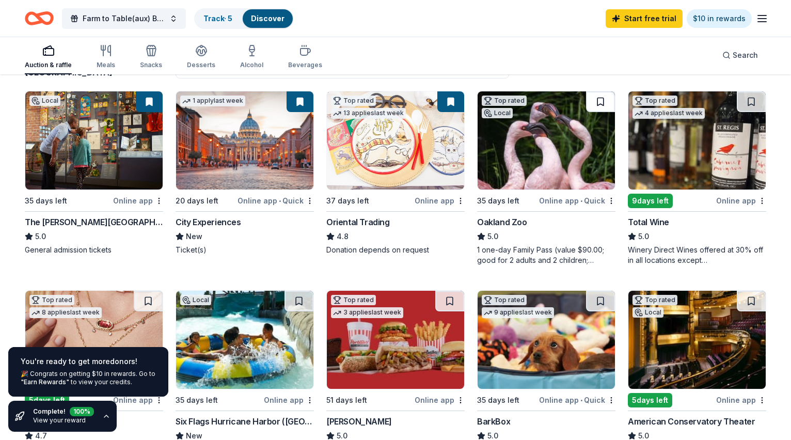
click at [600, 103] on button at bounding box center [600, 101] width 29 height 21
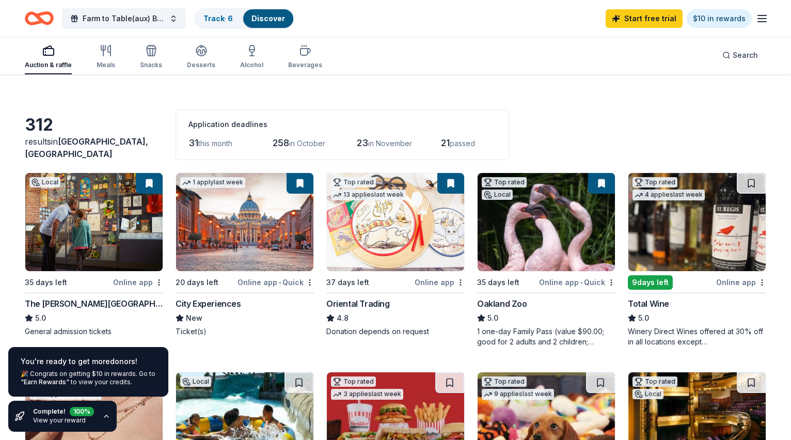
scroll to position [20, 0]
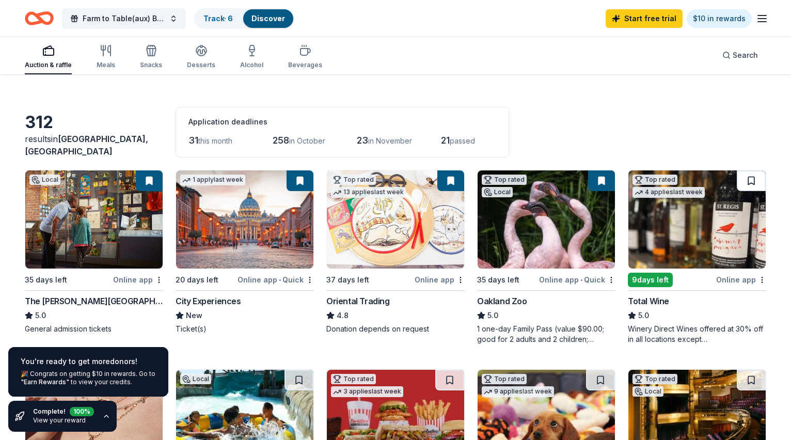
click at [748, 176] on button at bounding box center [751, 180] width 29 height 21
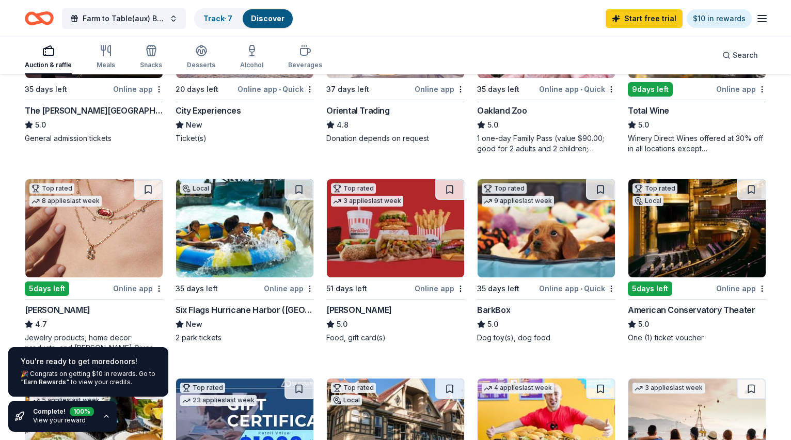
scroll to position [221, 0]
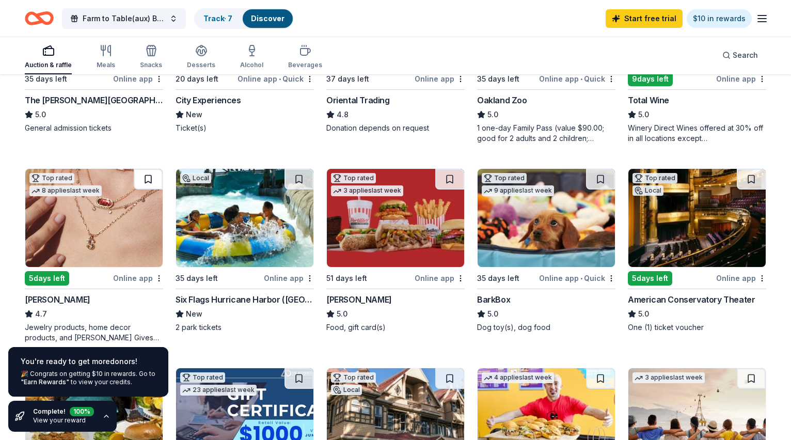
click at [148, 178] on button at bounding box center [148, 179] width 29 height 21
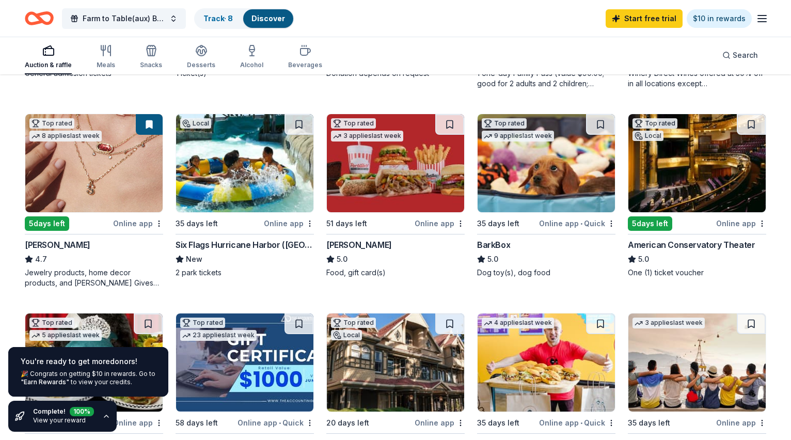
scroll to position [277, 0]
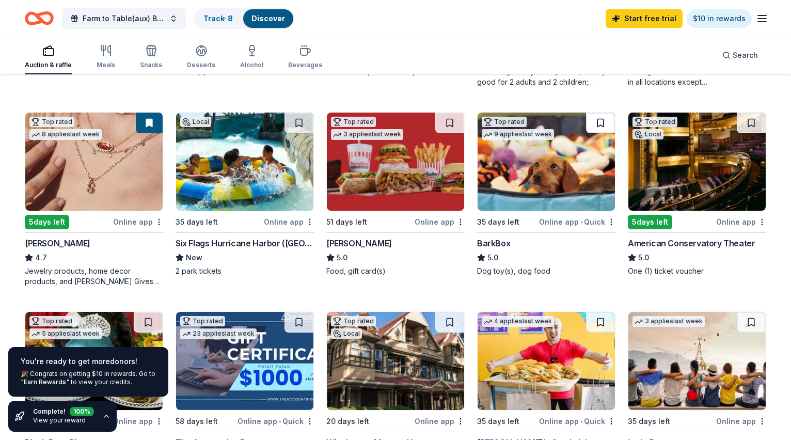
click at [599, 122] on button at bounding box center [600, 123] width 29 height 21
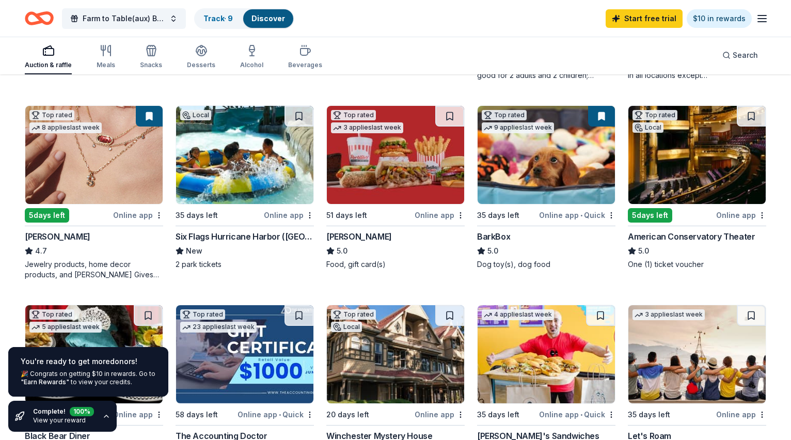
scroll to position [286, 0]
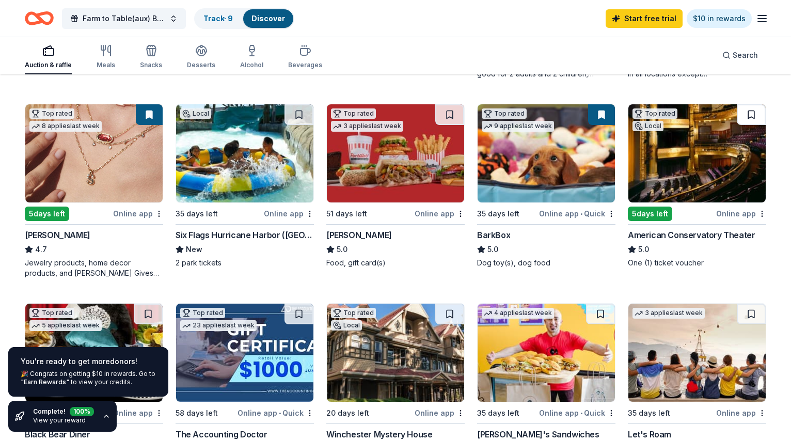
click at [752, 115] on button at bounding box center [751, 114] width 29 height 21
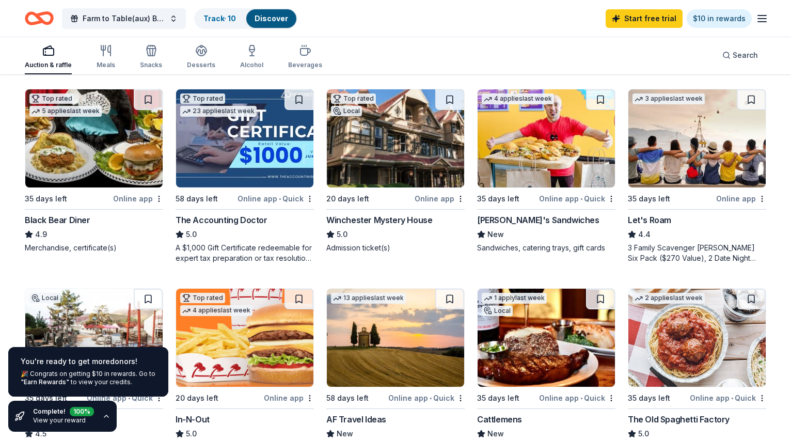
scroll to position [503, 0]
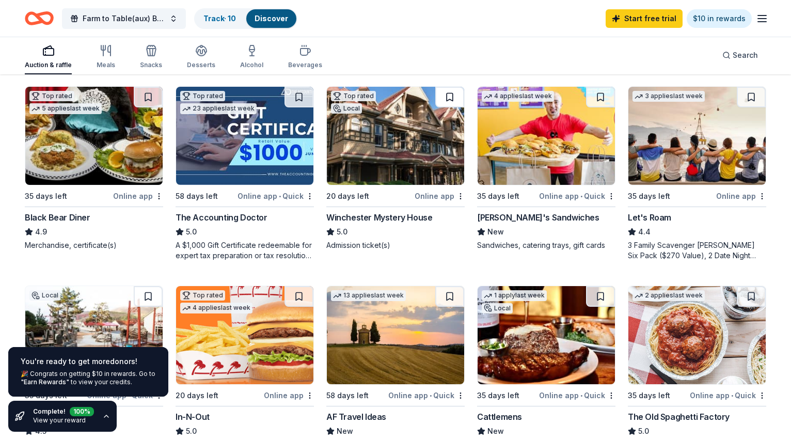
click at [448, 98] on button at bounding box center [450, 97] width 29 height 21
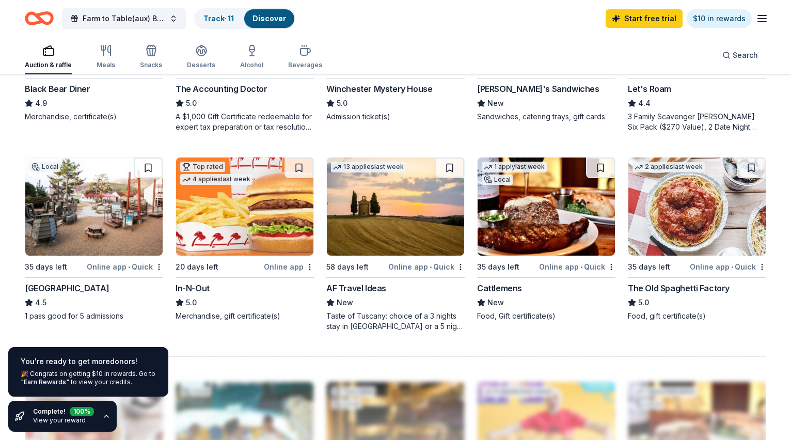
scroll to position [642, 0]
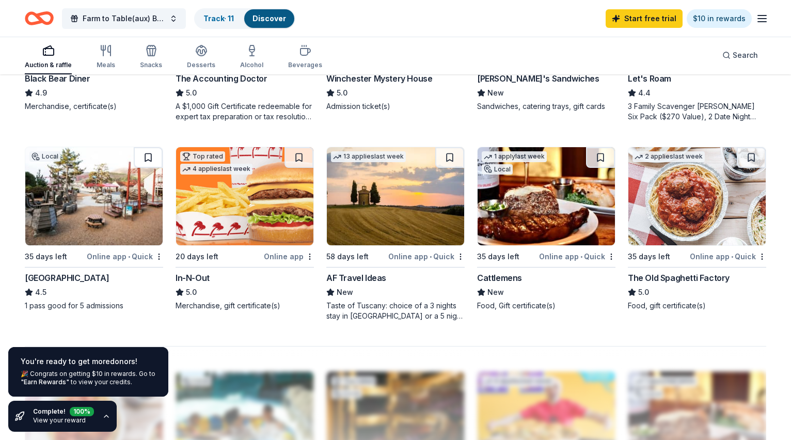
click at [149, 154] on button at bounding box center [148, 157] width 29 height 21
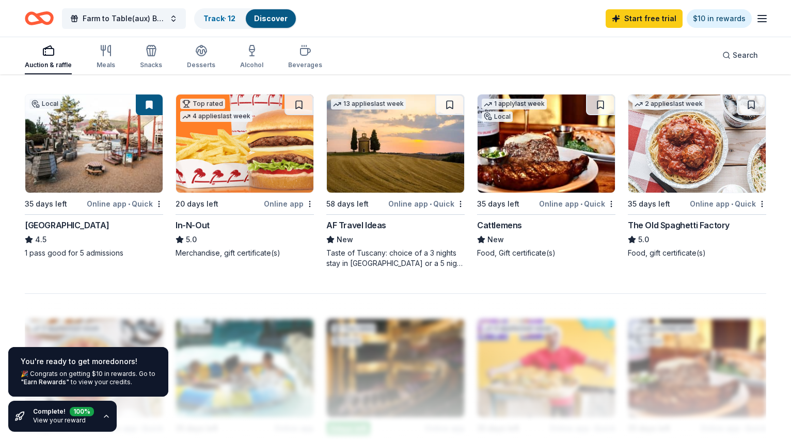
scroll to position [696, 0]
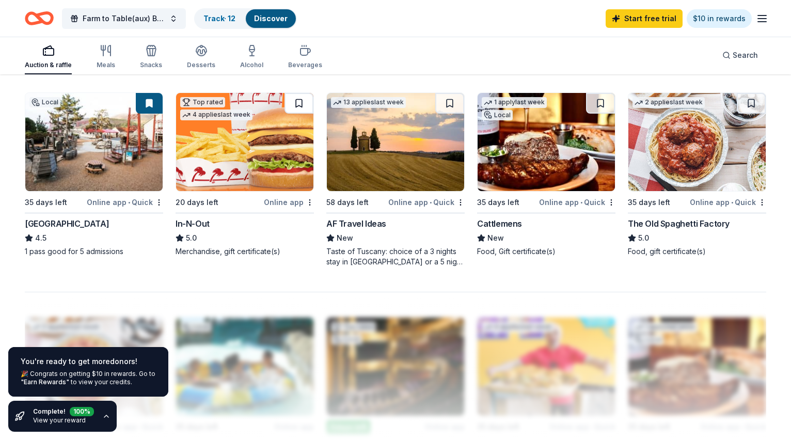
click at [299, 102] on button at bounding box center [299, 103] width 29 height 21
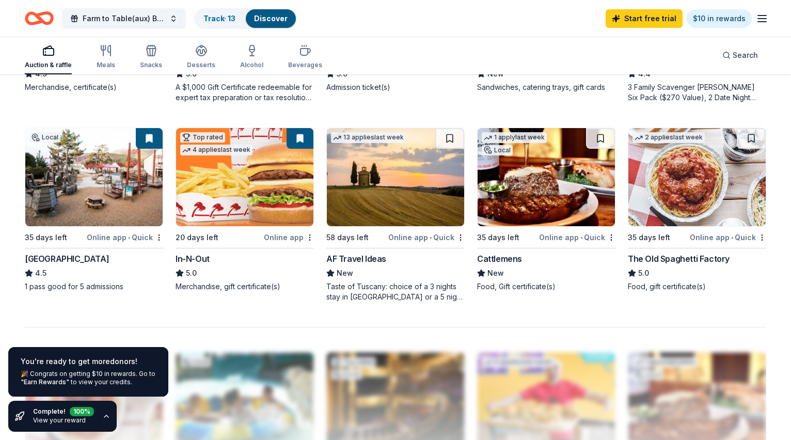
scroll to position [657, 0]
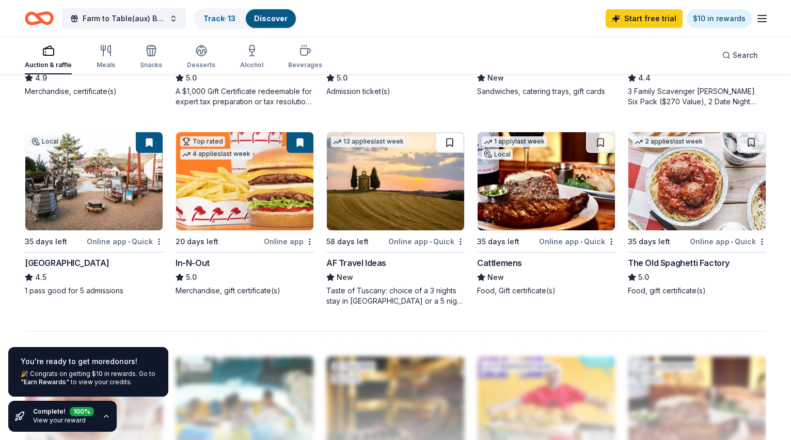
click at [454, 141] on button at bounding box center [450, 142] width 29 height 21
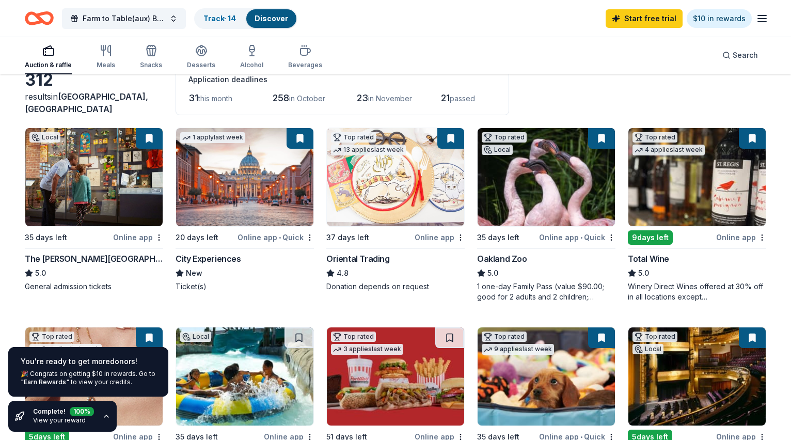
scroll to position [0, 0]
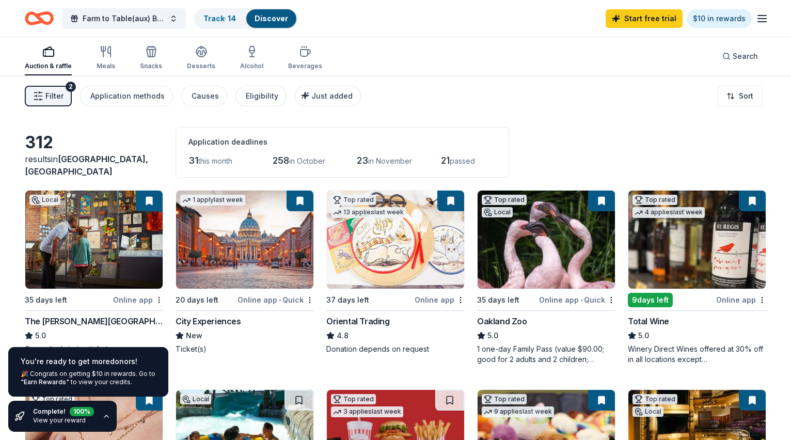
click at [203, 54] on icon "button" at bounding box center [201, 55] width 9 height 4
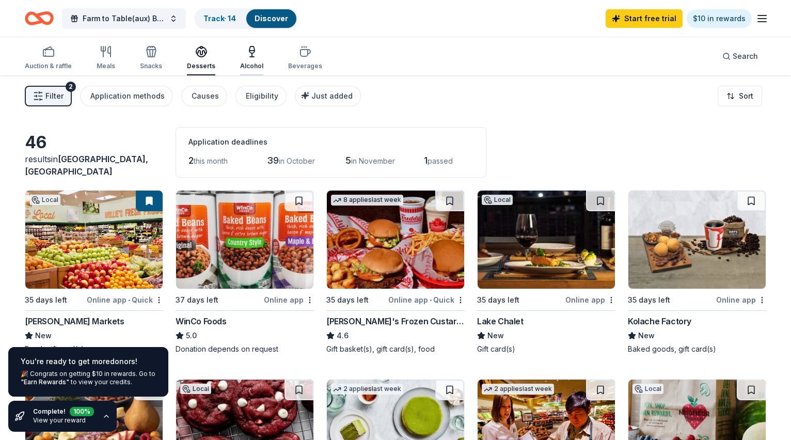
click at [252, 57] on icon "button" at bounding box center [252, 55] width 0 height 4
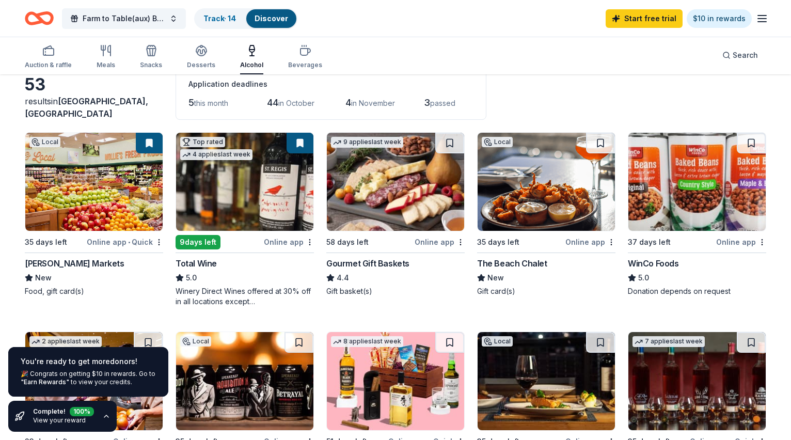
scroll to position [61, 0]
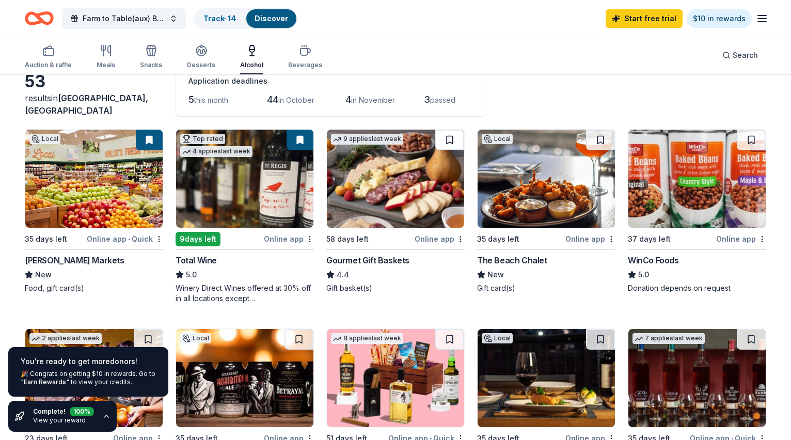
click at [448, 138] on button at bounding box center [450, 140] width 29 height 21
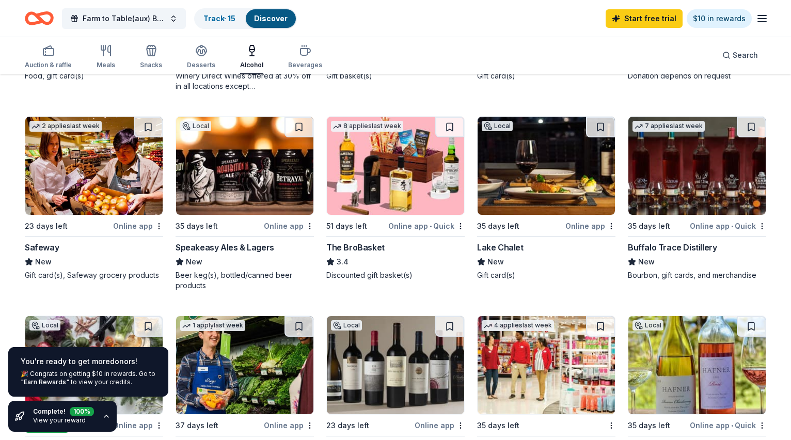
scroll to position [275, 0]
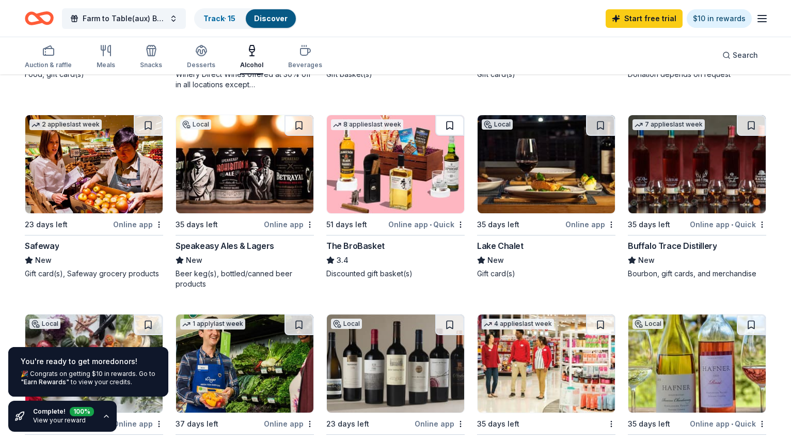
click at [449, 125] on button at bounding box center [450, 125] width 29 height 21
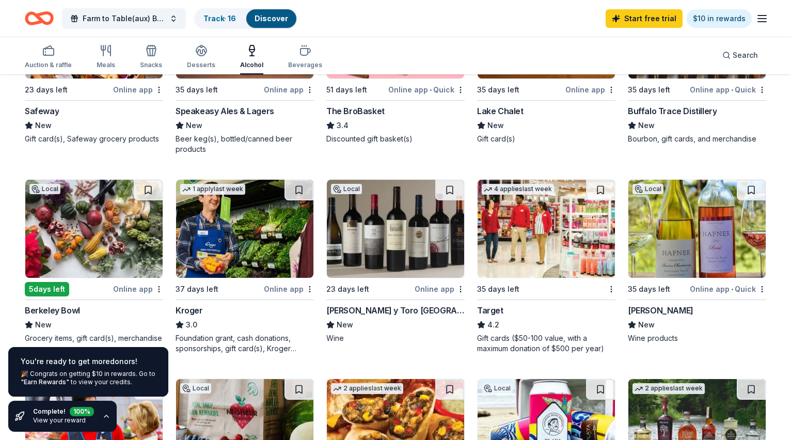
scroll to position [416, 0]
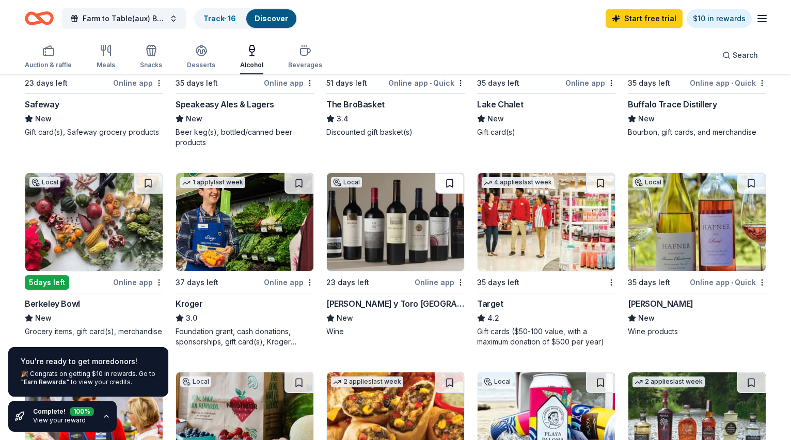
click at [449, 186] on button at bounding box center [450, 183] width 29 height 21
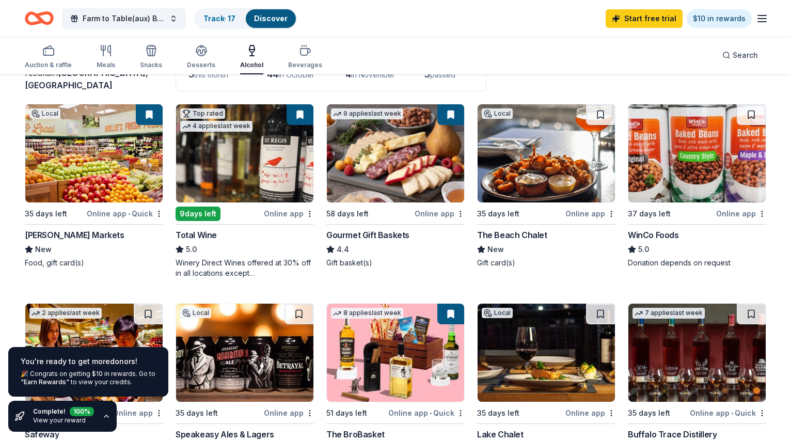
scroll to position [0, 0]
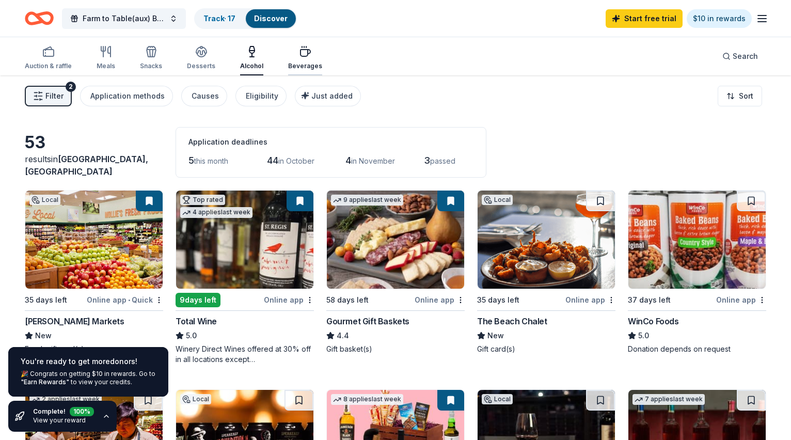
click at [301, 56] on icon "button" at bounding box center [306, 53] width 10 height 7
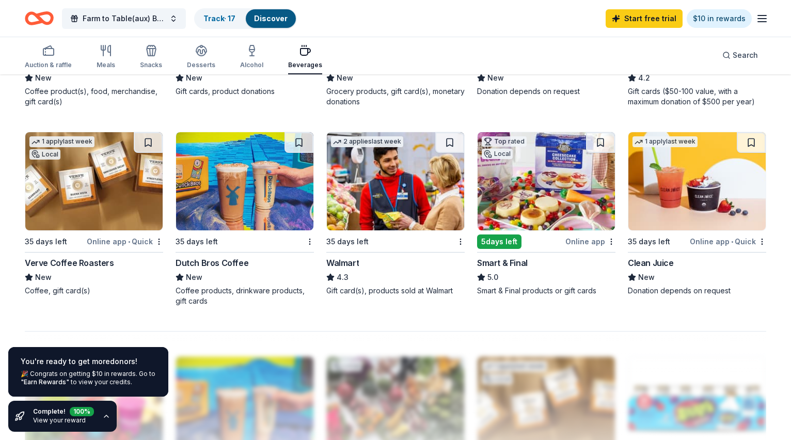
scroll to position [651, 0]
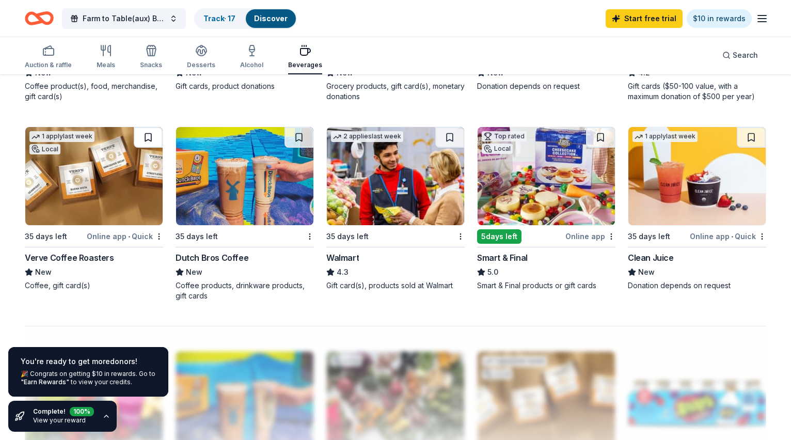
click at [149, 137] on button at bounding box center [148, 137] width 29 height 21
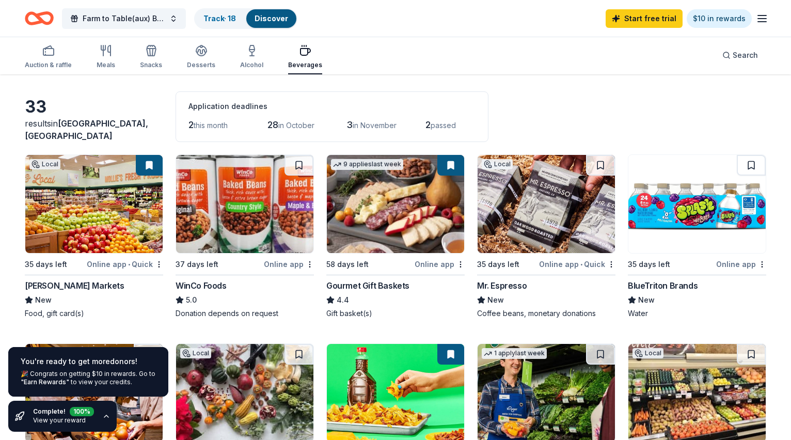
scroll to position [0, 0]
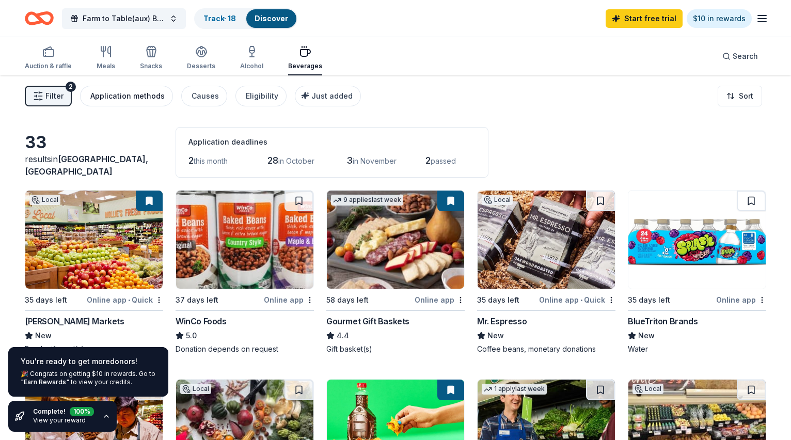
click at [131, 95] on div "Application methods" at bounding box center [127, 96] width 74 height 12
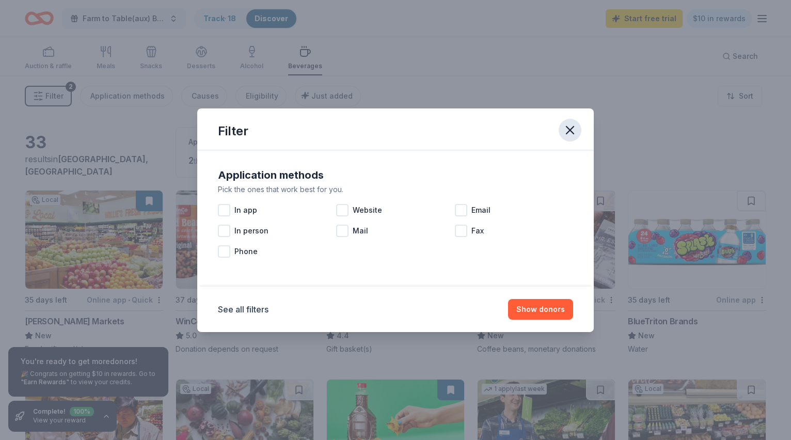
click at [572, 130] on icon "button" at bounding box center [570, 130] width 7 height 7
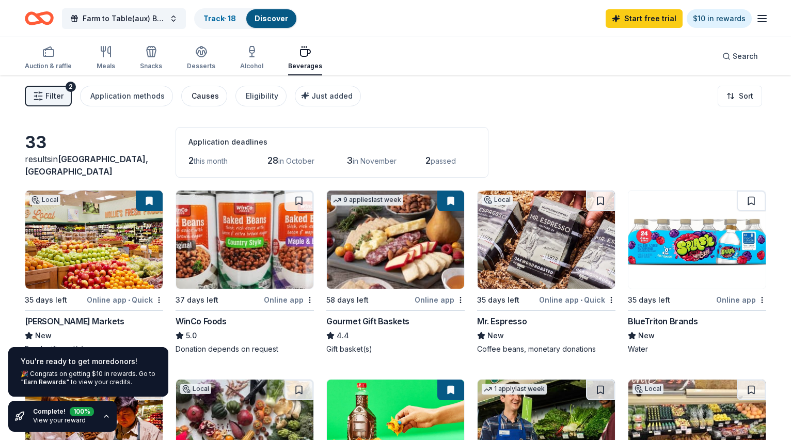
click at [199, 96] on div "Causes" at bounding box center [205, 96] width 27 height 12
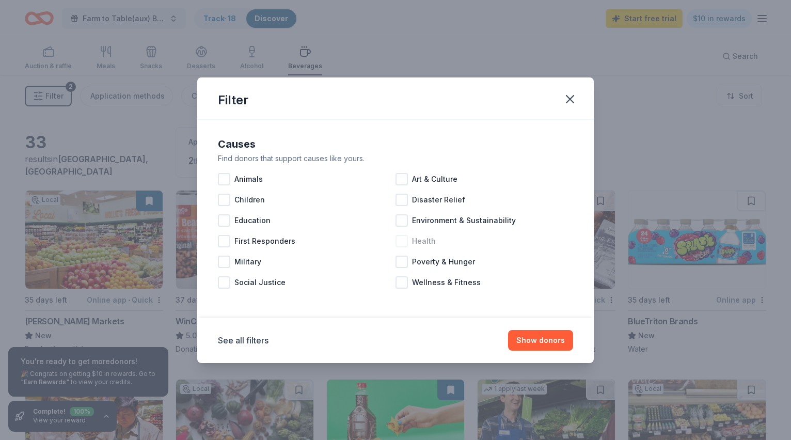
click at [402, 240] on div at bounding box center [402, 241] width 12 height 12
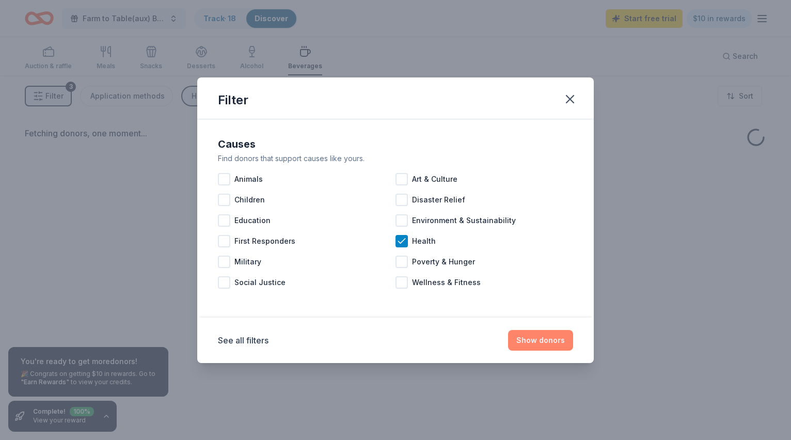
click at [539, 340] on button "Show donors" at bounding box center [540, 340] width 65 height 21
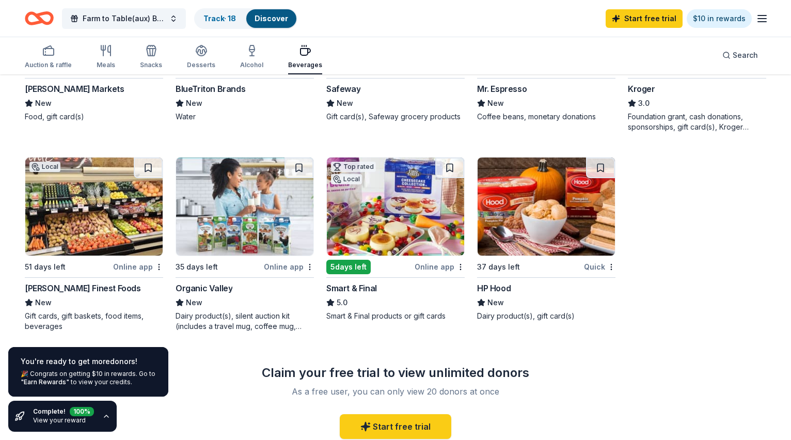
scroll to position [234, 0]
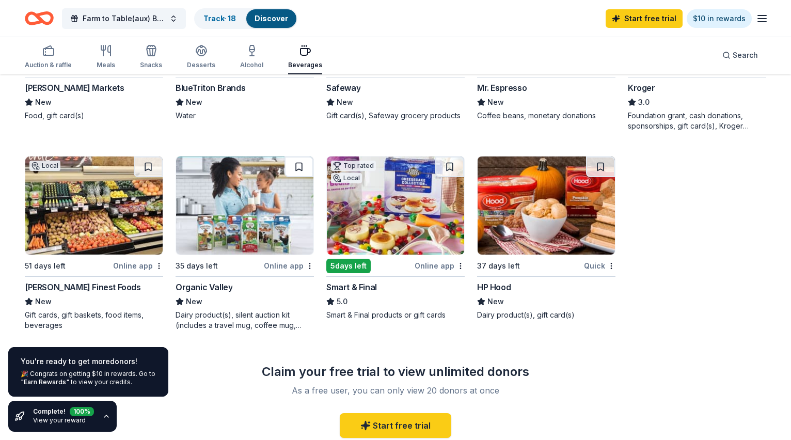
click at [303, 163] on button at bounding box center [299, 167] width 29 height 21
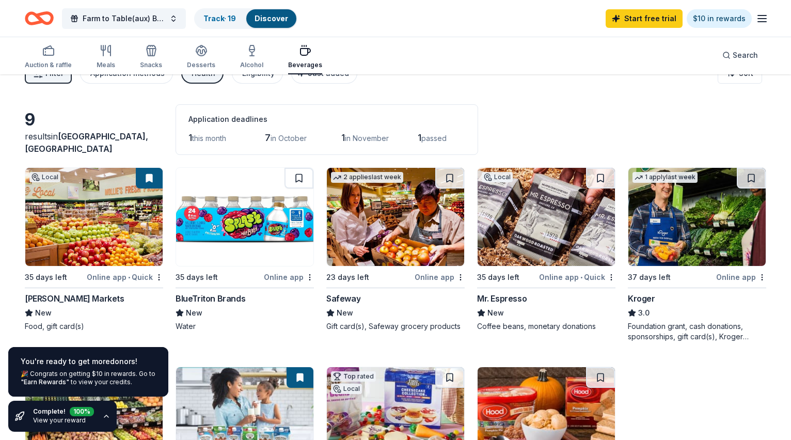
scroll to position [0, 0]
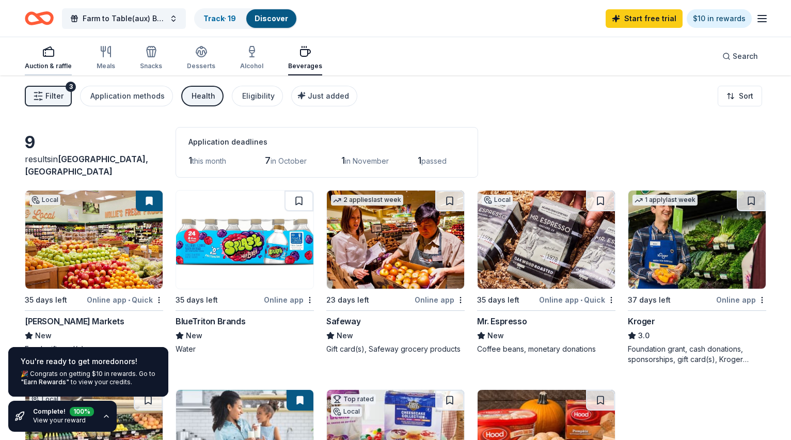
click at [55, 60] on div "Auction & raffle" at bounding box center [48, 57] width 47 height 25
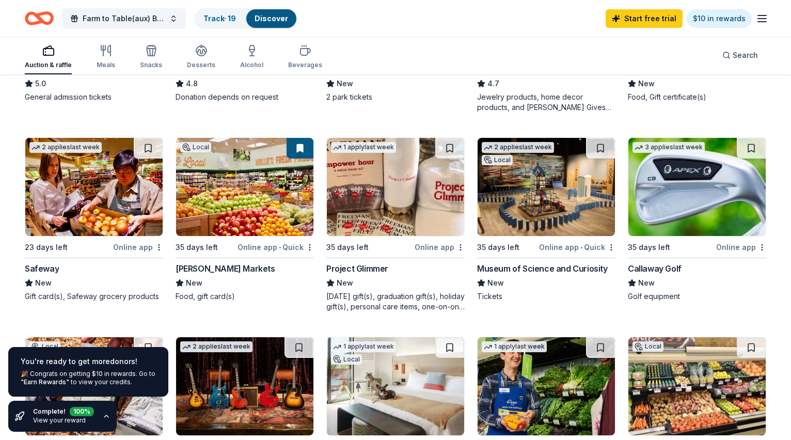
scroll to position [253, 0]
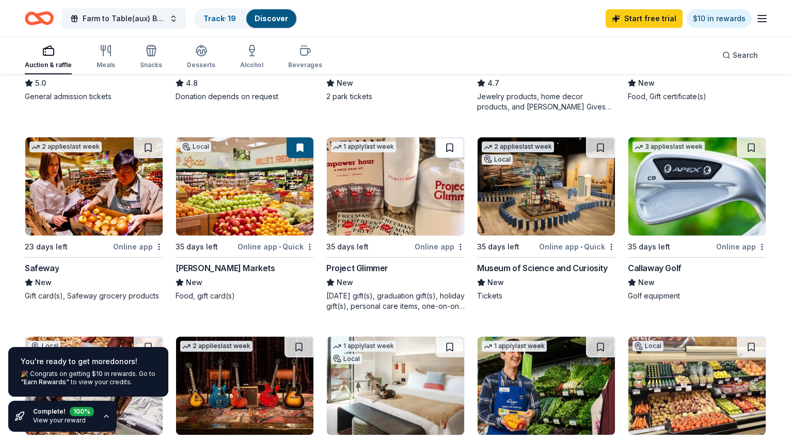
click at [448, 148] on button at bounding box center [450, 147] width 29 height 21
click at [601, 146] on button at bounding box center [600, 147] width 29 height 21
click at [752, 147] on button at bounding box center [751, 147] width 29 height 21
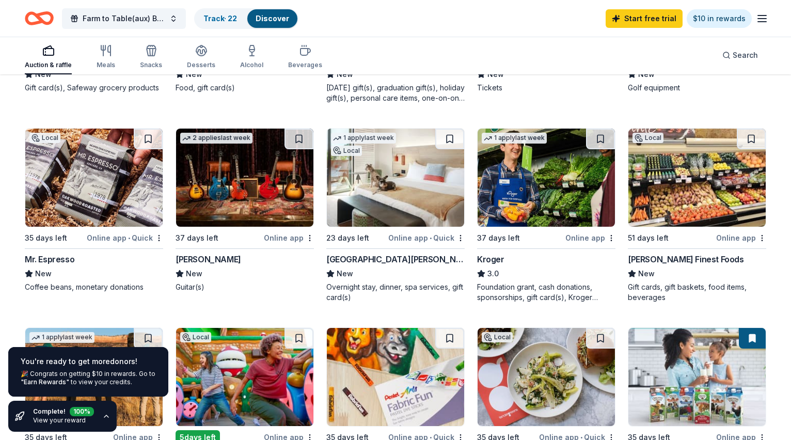
scroll to position [463, 0]
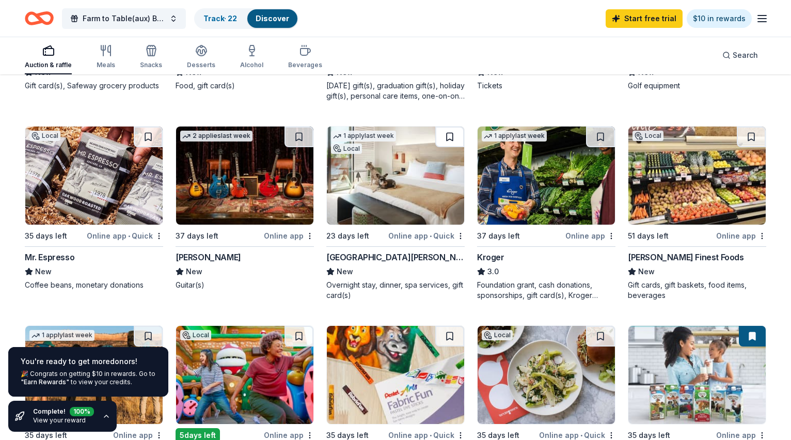
click at [453, 136] on button at bounding box center [450, 137] width 29 height 21
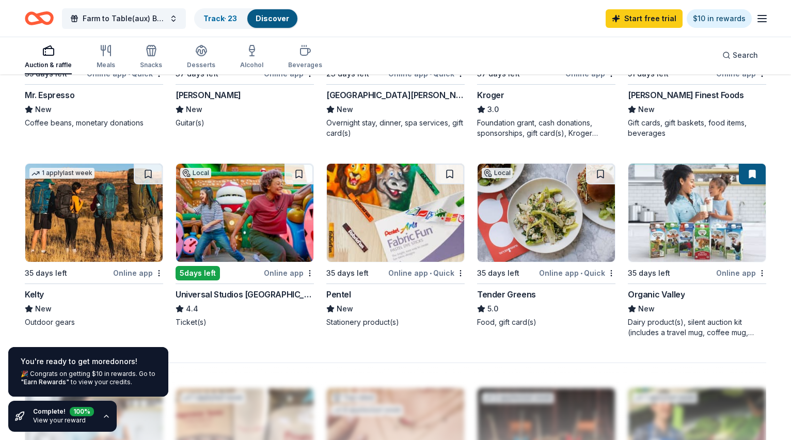
scroll to position [627, 0]
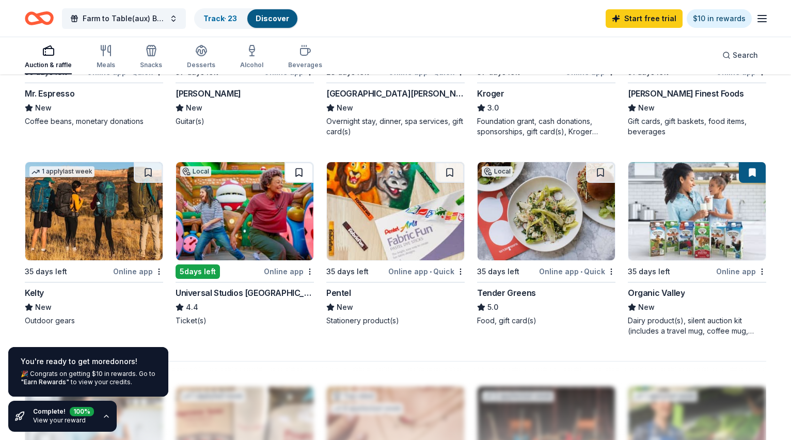
click at [299, 176] on button at bounding box center [299, 172] width 29 height 21
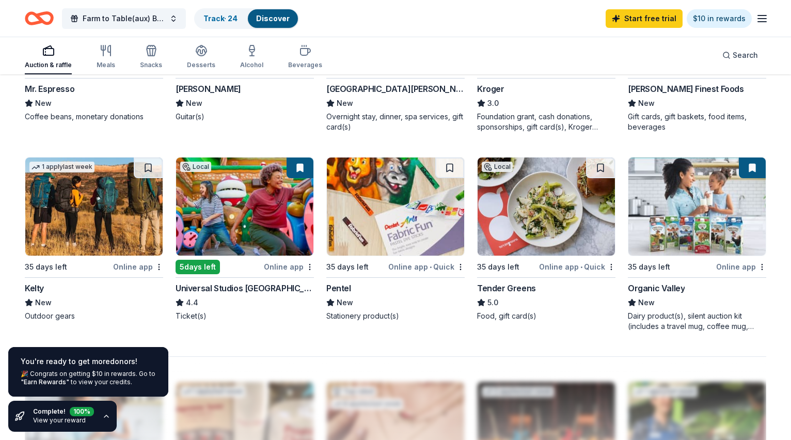
scroll to position [638, 0]
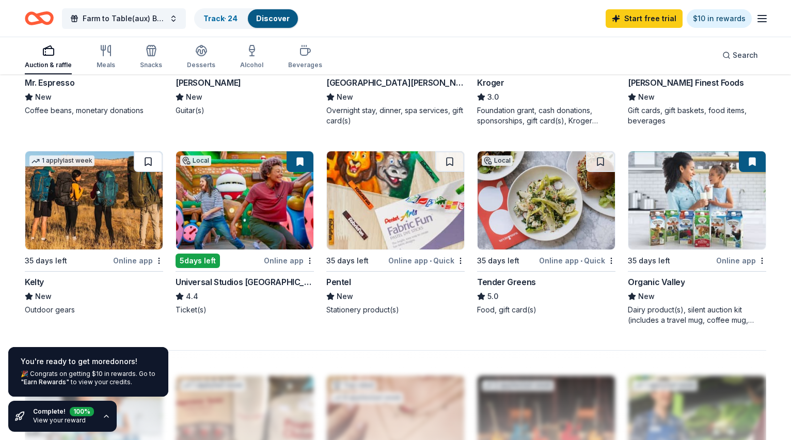
click at [151, 164] on button at bounding box center [148, 161] width 29 height 21
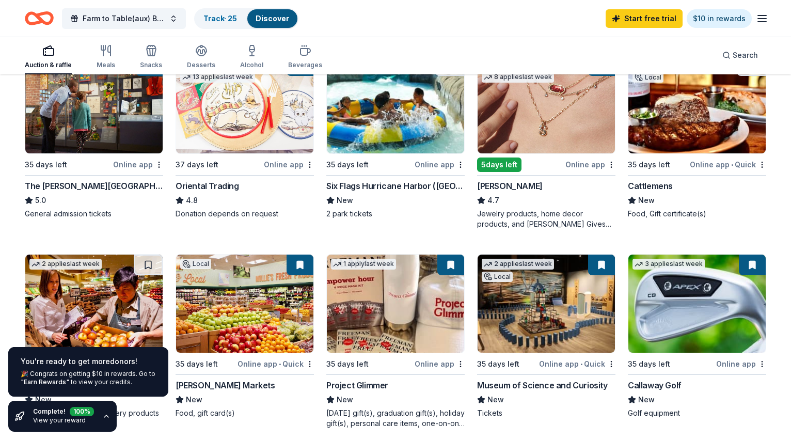
scroll to position [0, 0]
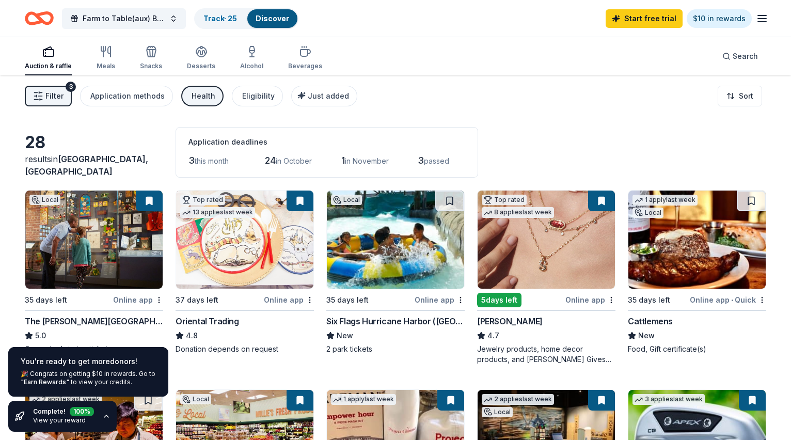
click at [52, 95] on span "Filter" at bounding box center [54, 96] width 18 height 12
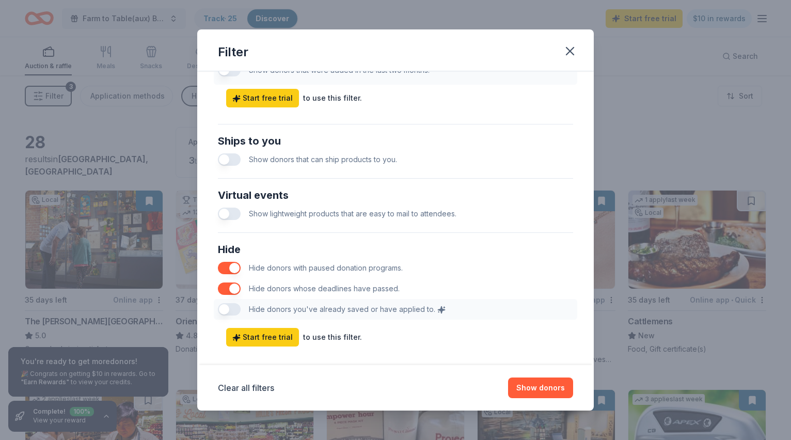
scroll to position [457, 0]
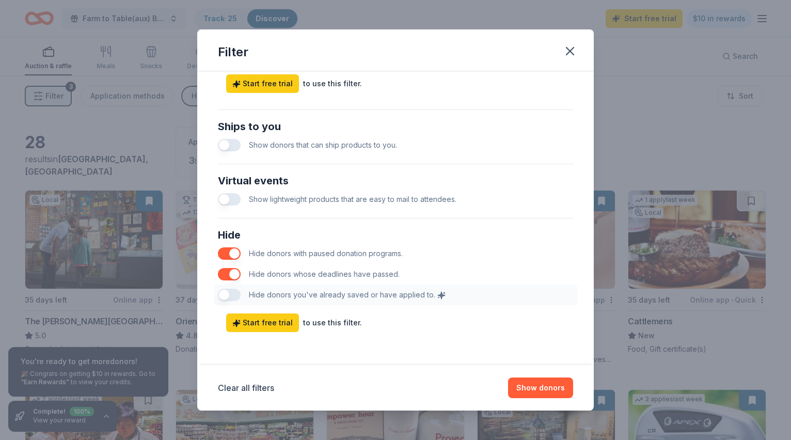
click at [236, 294] on div "Hide Hide donors with paused donation programs. Hide donors whose deadlines hav…" at bounding box center [396, 266] width 364 height 87
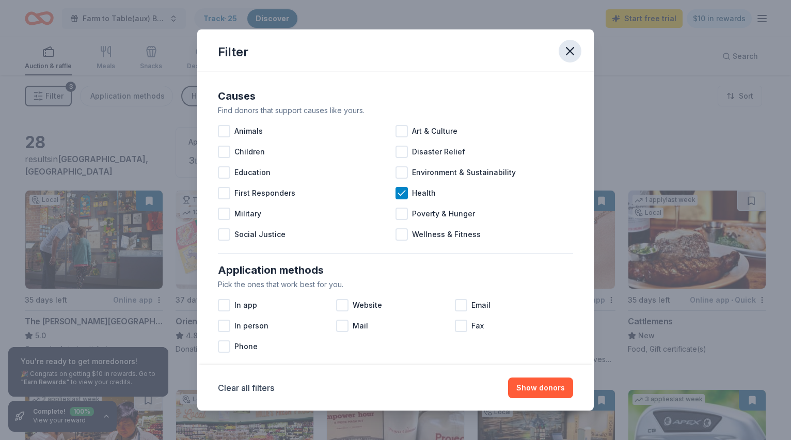
click at [569, 53] on icon "button" at bounding box center [570, 51] width 7 height 7
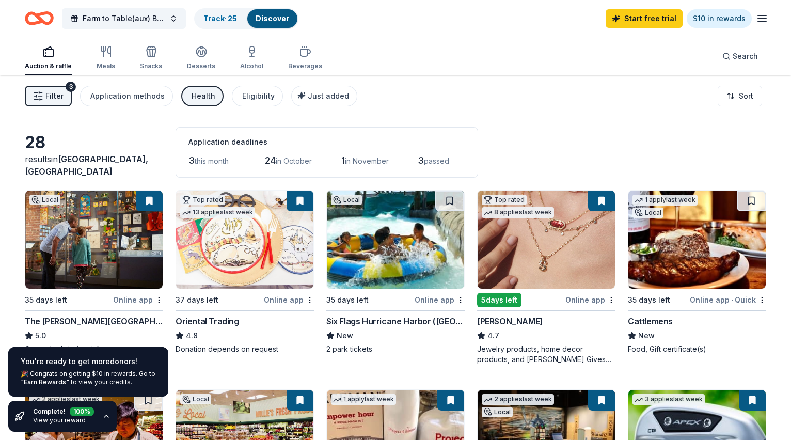
click at [765, 16] on icon "button" at bounding box center [762, 18] width 12 height 12
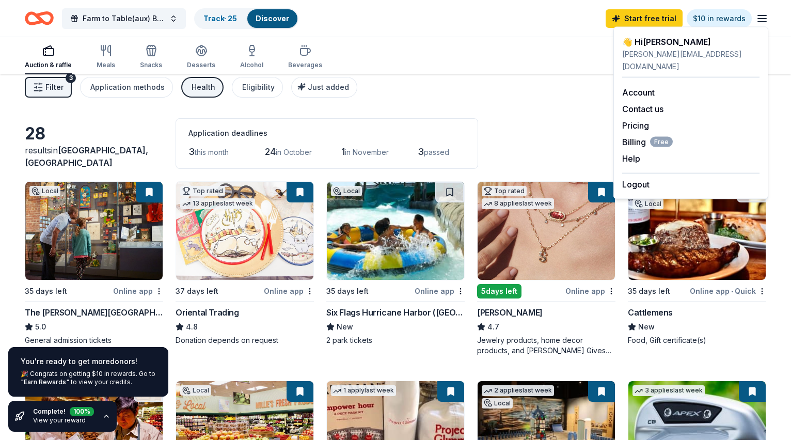
scroll to position [10, 0]
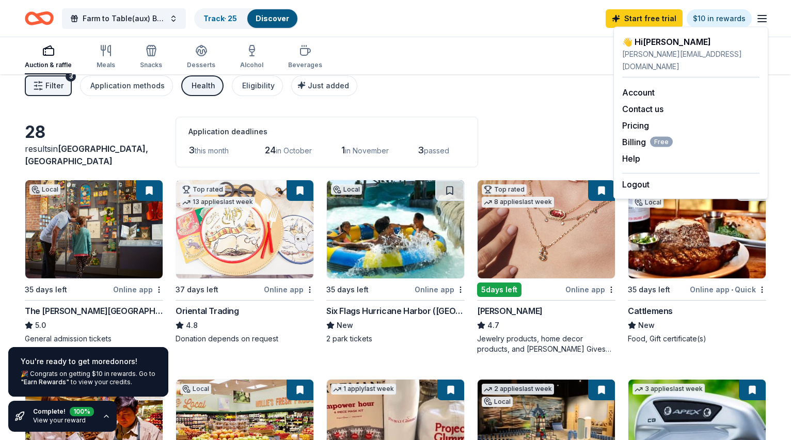
click at [504, 117] on div "28 results in Pleasanton, CA Application deadlines 3 this month 24 in October 1…" at bounding box center [396, 142] width 742 height 51
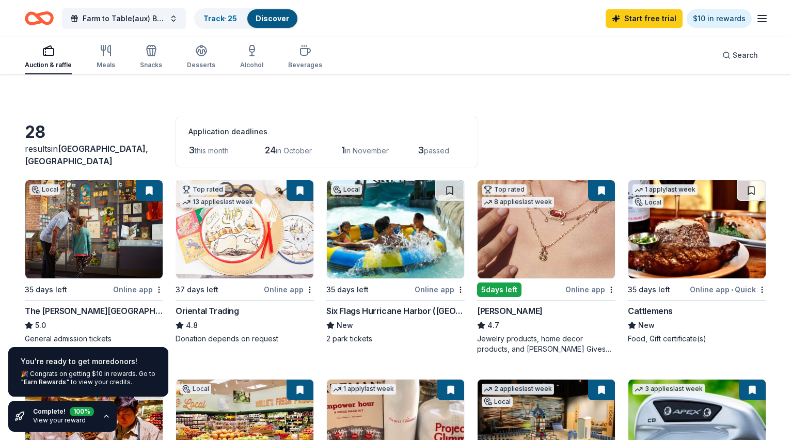
scroll to position [23, 0]
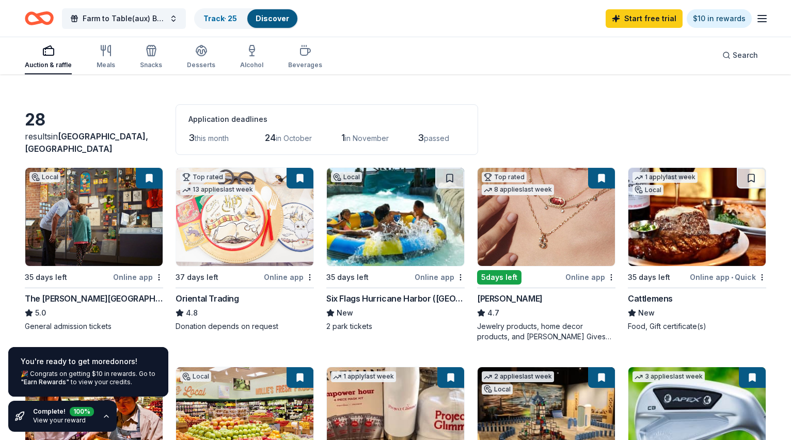
click at [219, 134] on span "this month" at bounding box center [212, 138] width 34 height 9
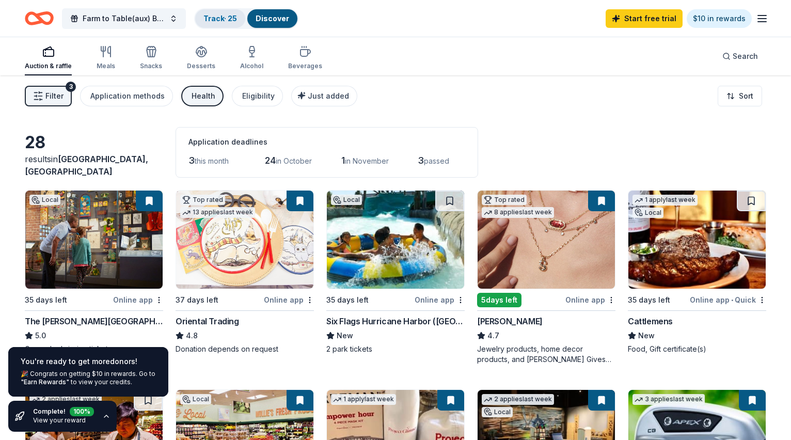
click at [230, 19] on link "Track · 25" at bounding box center [221, 18] width 34 height 9
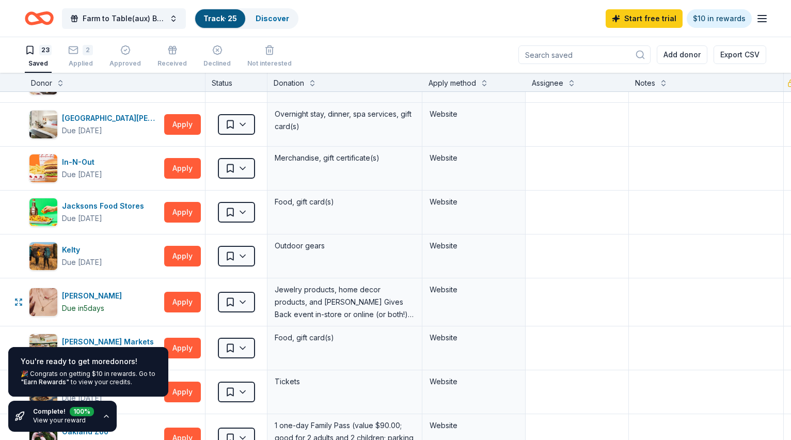
scroll to position [234, 0]
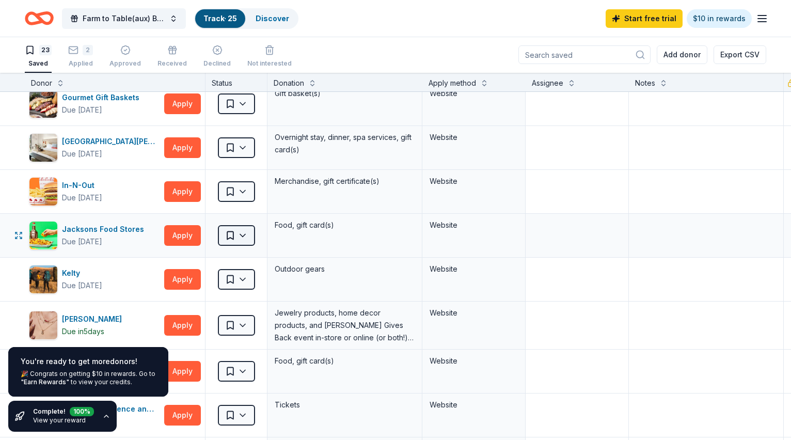
click at [249, 238] on html "Farm to Table(aux) Benefiting The BRAIN Foundation: A Science Spectacular Track…" at bounding box center [395, 219] width 791 height 440
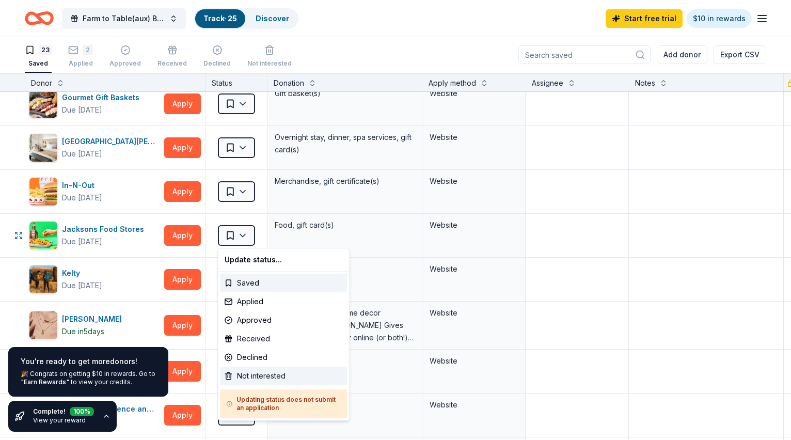
click at [263, 376] on div "Not interested" at bounding box center [284, 376] width 127 height 19
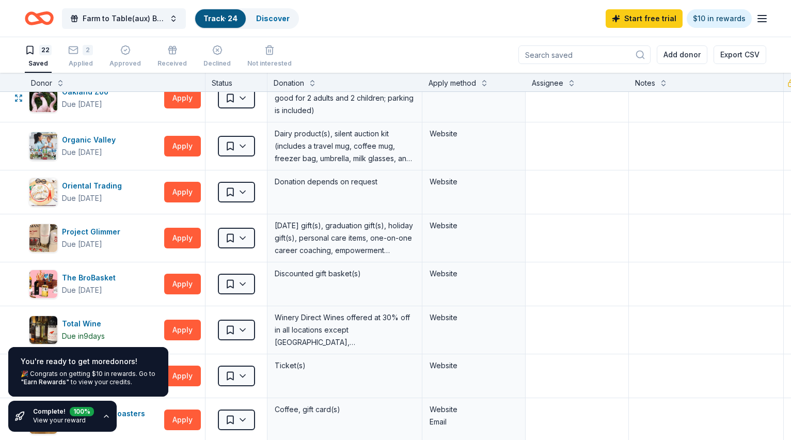
scroll to position [561, 0]
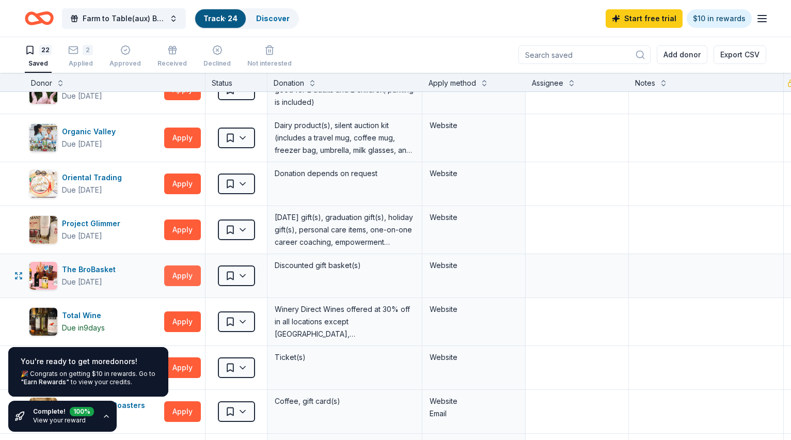
click at [187, 276] on button "Apply" at bounding box center [182, 276] width 37 height 21
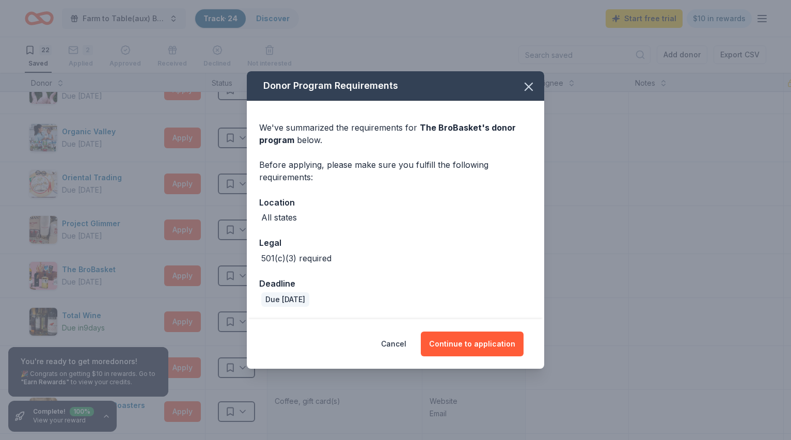
click at [299, 221] on div "All states" at bounding box center [395, 217] width 273 height 12
click at [301, 256] on div "501(c)(3) required" at bounding box center [296, 258] width 70 height 12
click at [301, 303] on div "Due in 51 days" at bounding box center [285, 299] width 48 height 14
click at [481, 347] on button "Continue to application" at bounding box center [472, 344] width 103 height 25
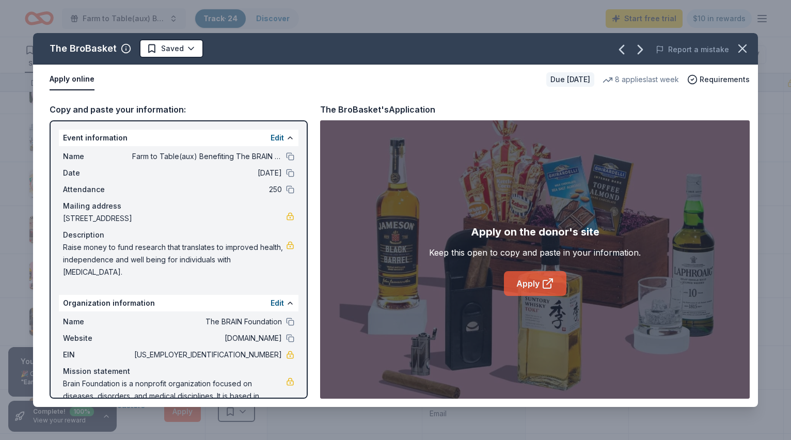
click at [539, 282] on link "Apply" at bounding box center [535, 283] width 63 height 25
click at [169, 48] on html "Farm to Table(aux) Benefiting The BRAIN Foundation: A Science Spectacular Track…" at bounding box center [395, 219] width 791 height 440
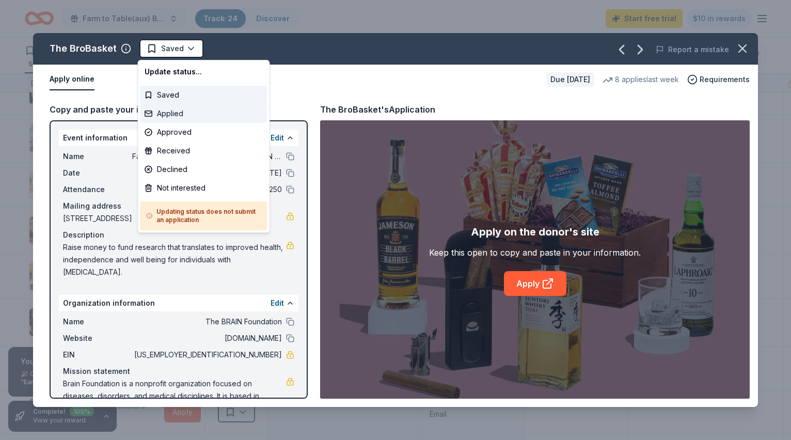
click at [176, 111] on div "Applied" at bounding box center [204, 113] width 127 height 19
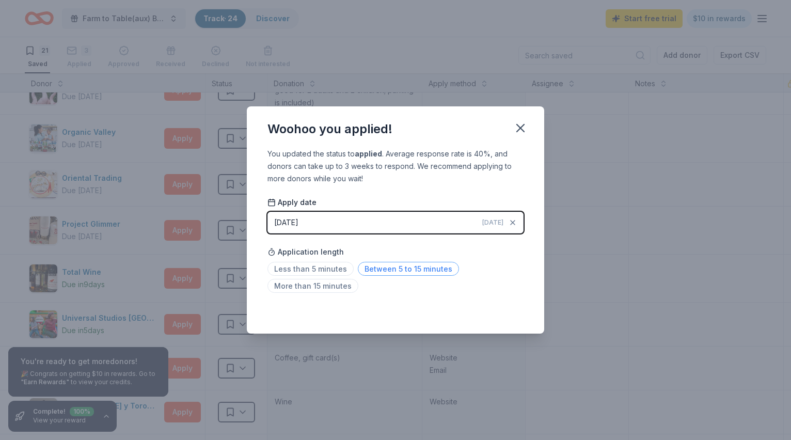
click at [396, 271] on span "Between 5 to 15 minutes" at bounding box center [408, 269] width 101 height 14
click at [523, 126] on icon "button" at bounding box center [520, 128] width 7 height 7
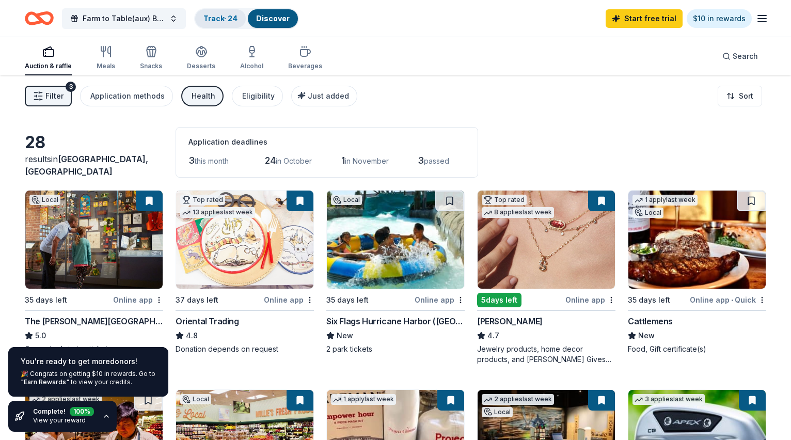
click at [224, 19] on link "Track · 24" at bounding box center [221, 18] width 34 height 9
click at [263, 20] on link "Discover" at bounding box center [273, 18] width 34 height 9
click at [217, 21] on link "Track · 24" at bounding box center [221, 18] width 34 height 9
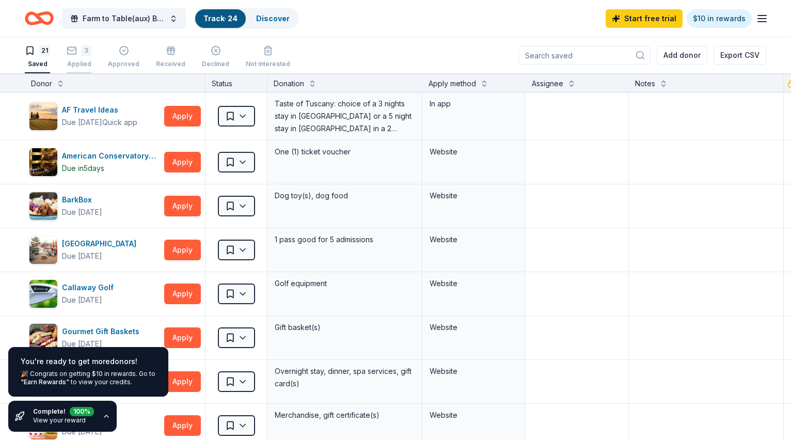
click at [80, 56] on div "3 Applied" at bounding box center [79, 56] width 25 height 23
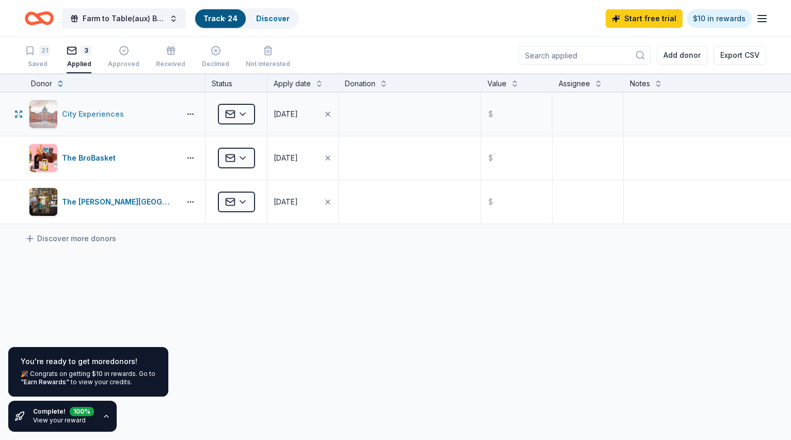
click at [114, 115] on div "City Experiences" at bounding box center [95, 114] width 66 height 12
click at [104, 199] on div "The Walt Disney Museum" at bounding box center [119, 202] width 114 height 12
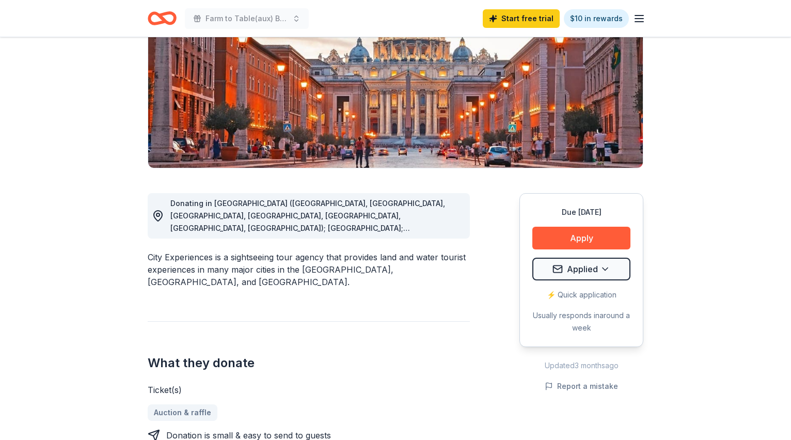
scroll to position [147, 0]
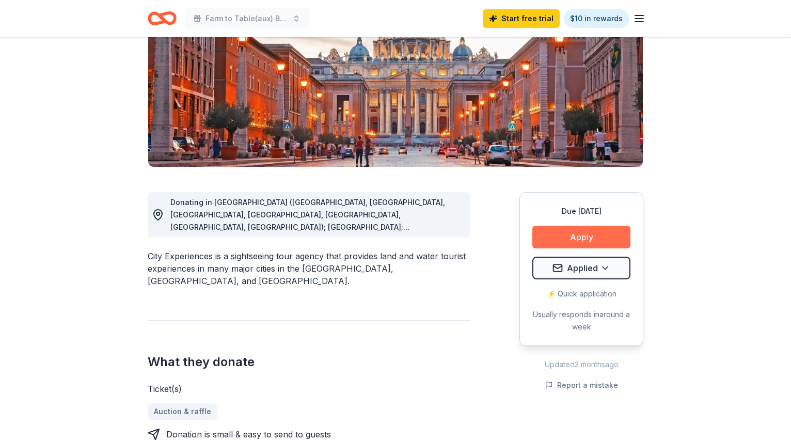
click at [591, 241] on button "Apply" at bounding box center [582, 237] width 98 height 23
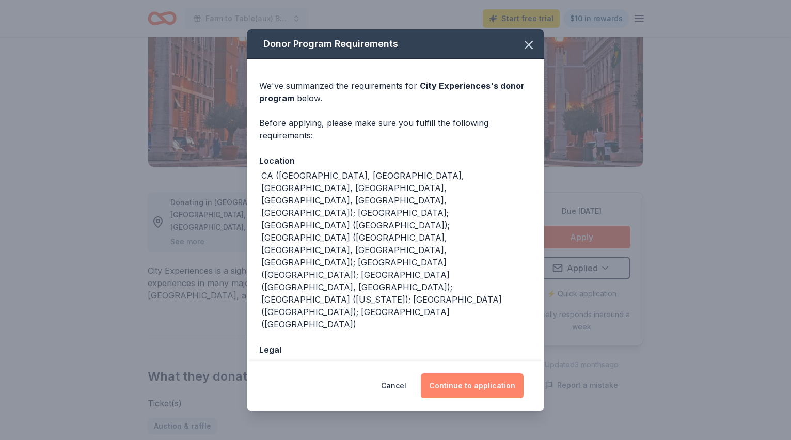
click at [469, 374] on button "Continue to application" at bounding box center [472, 386] width 103 height 25
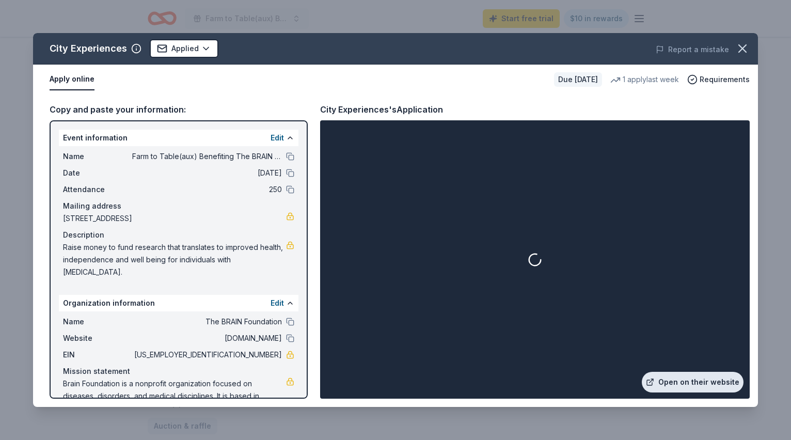
click at [702, 382] on link "Open on their website" at bounding box center [693, 382] width 102 height 21
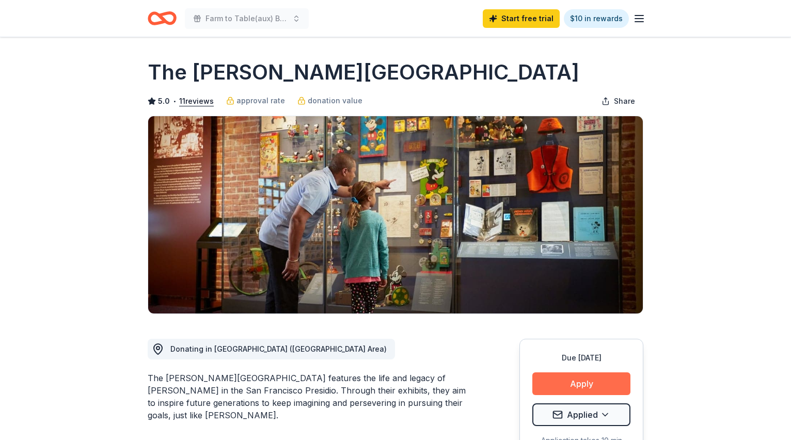
click at [592, 388] on button "Apply" at bounding box center [582, 383] width 98 height 23
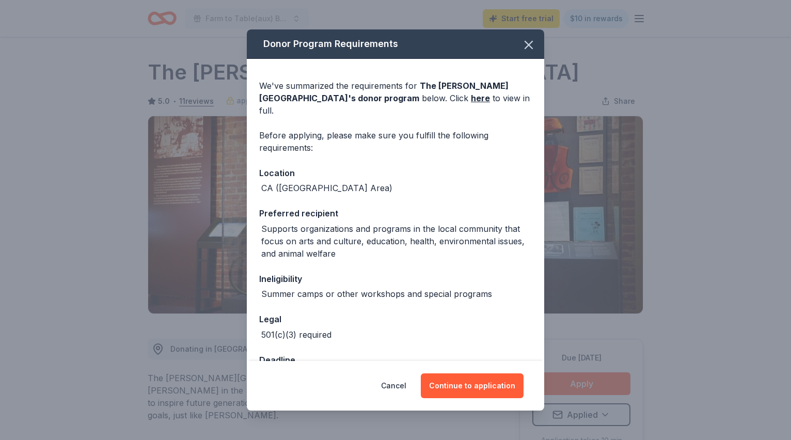
scroll to position [63, 0]
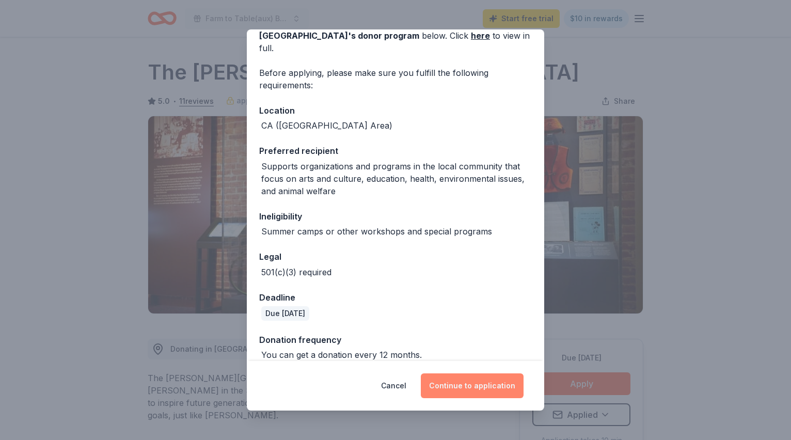
click at [476, 387] on button "Continue to application" at bounding box center [472, 386] width 103 height 25
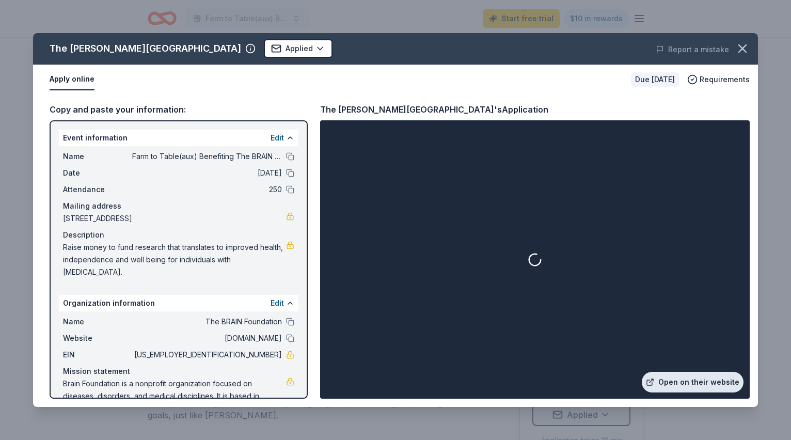
click at [696, 386] on link "Open on their website" at bounding box center [693, 382] width 102 height 21
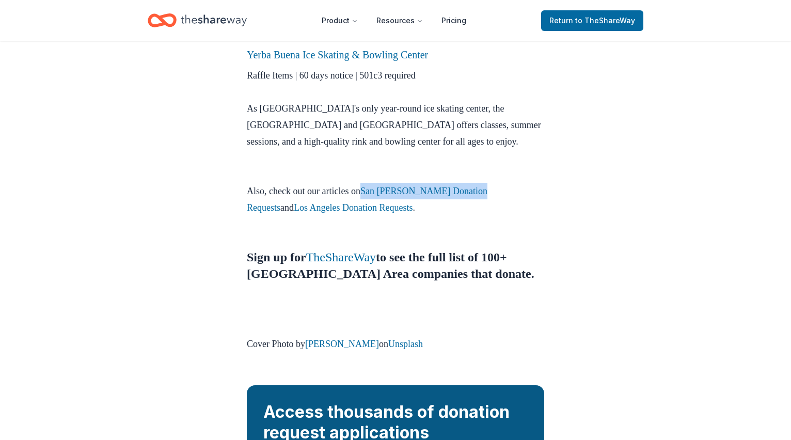
scroll to position [1451, 0]
drag, startPoint x: 411, startPoint y: 173, endPoint x: 773, endPoint y: 22, distance: 392.0
